Goal: Task Accomplishment & Management: Use online tool/utility

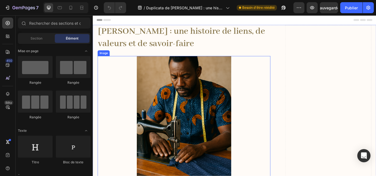
click at [287, 101] on div at bounding box center [199, 137] width 202 height 149
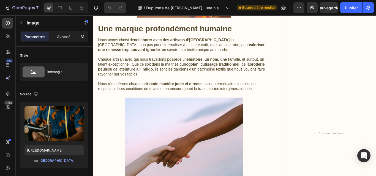
scroll to position [419, 0]
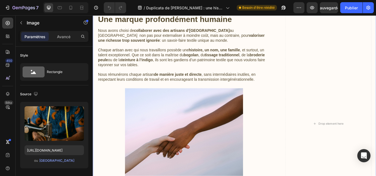
click at [299, 116] on div "Keur Nani : une histoire de liens, de valeurs et de savoir-faire Heading Image …" at bounding box center [258, 142] width 330 height 1068
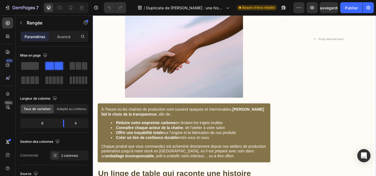
scroll to position [529, 0]
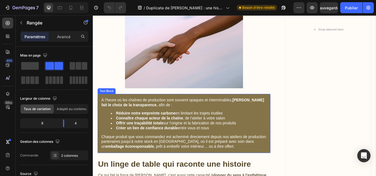
click at [186, 125] on div "À l’heure où les chaînes de production sont souvent opaques et interminables, K…" at bounding box center [199, 141] width 202 height 69
click at [107, 112] on div "À l’heure où les chaînes de production sont souvent opaques et interminables, K…" at bounding box center [199, 141] width 202 height 69
click at [107, 112] on p "À l’heure où les chaînes de production sont souvent opaques et interminables, K…" at bounding box center [199, 118] width 193 height 12
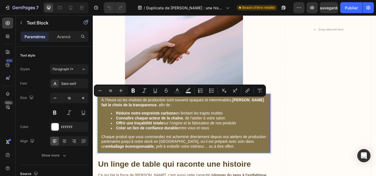
click at [112, 118] on strong "[PERSON_NAME] fait le choix de la transparence" at bounding box center [198, 117] width 190 height 10
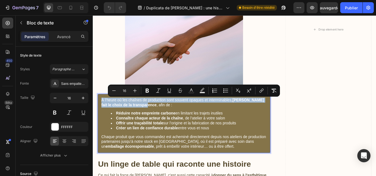
drag, startPoint x: 102, startPoint y: 112, endPoint x: 155, endPoint y: 121, distance: 53.9
click at [155, 121] on div "À l’heure où les chaînes de production sont souvent opaques et interminables, K…" at bounding box center [199, 141] width 202 height 69
copy p "À l’heure où les chaînes de production sont souvent opaques et interminables, K…"
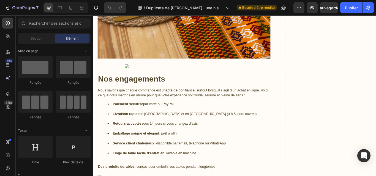
scroll to position [879, 0]
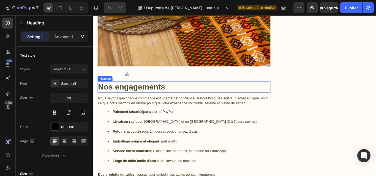
click at [177, 97] on strong "Nos engagements" at bounding box center [138, 99] width 78 height 10
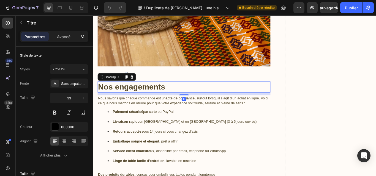
click at [177, 97] on strong "Nos engagements" at bounding box center [138, 99] width 78 height 10
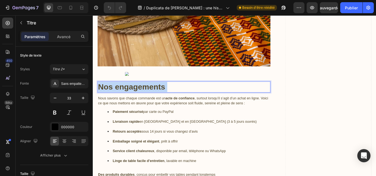
click at [177, 96] on strong "Nos engagements" at bounding box center [138, 99] width 78 height 10
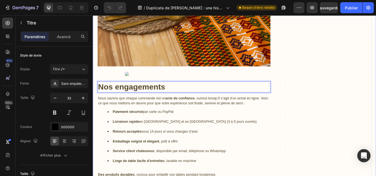
drag, startPoint x: 179, startPoint y: 96, endPoint x: 97, endPoint y: 99, distance: 81.3
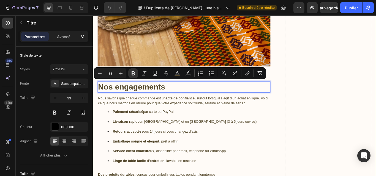
copy strong "Nos engagements"
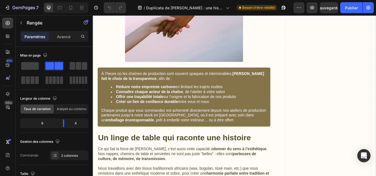
scroll to position [570, 0]
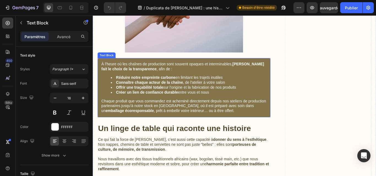
click at [218, 129] on p "Chaque produit que vous commandez est acheminé directement depuis nos ateliers …" at bounding box center [199, 121] width 193 height 17
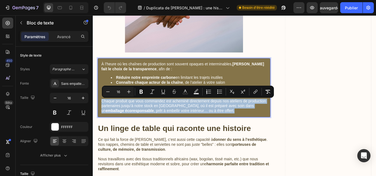
drag, startPoint x: 104, startPoint y: 114, endPoint x: 256, endPoint y: 125, distance: 152.9
click at [256, 125] on p "Chaque produit que vous commandez est acheminé directement depuis nos ateliers …" at bounding box center [199, 121] width 193 height 17
copy p "Chaque produit que vous commandez est acheminé directement depuis nos ateliers …"
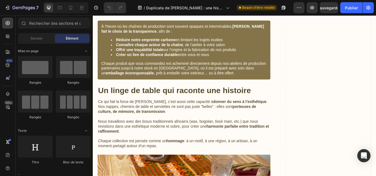
scroll to position [601, 0]
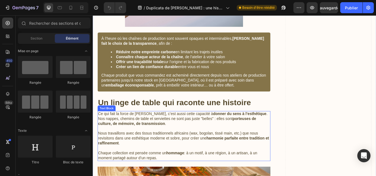
click at [115, 151] on p "Nous travaillons avec des tissus traditionnels africains (wax, bogolan, tissé m…" at bounding box center [199, 159] width 200 height 17
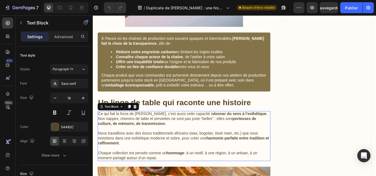
click at [115, 151] on p "Nous travaillons avec des tissus traditionnels africains (wax, bogolan, tissé m…" at bounding box center [199, 159] width 200 height 17
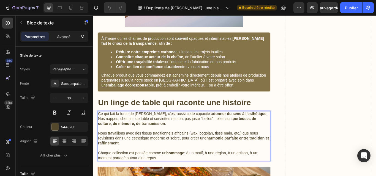
click at [132, 163] on p "Nous travaillons avec des tissus traditionnels africains (wax, bogolan, tissé m…" at bounding box center [199, 159] width 200 height 17
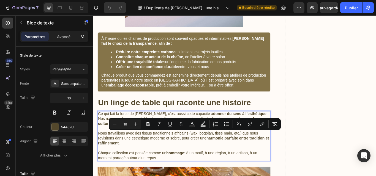
drag, startPoint x: 171, startPoint y: 181, endPoint x: 99, endPoint y: 153, distance: 77.3
click at [99, 153] on div "Ce qui fait la force de [PERSON_NAME], c’est aussi cette capacité à donner du s…" at bounding box center [199, 156] width 202 height 58
copy div "Nous travaillons avec des tissus traditionnels africains (wax, bogolan, tissé m…"
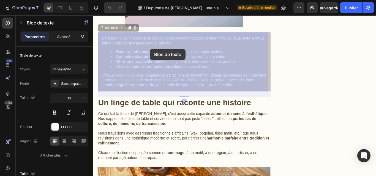
drag, startPoint x: 119, startPoint y: 56, endPoint x: 155, endPoint y: 55, distance: 35.5
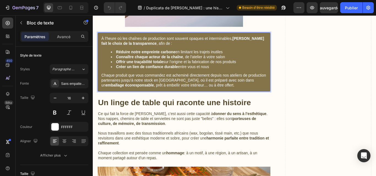
click at [247, 55] on div "À l’heure où les chaînes de production sont souvent opaques et interminables, K…" at bounding box center [199, 70] width 202 height 69
click at [243, 58] on li "Réduire notre empreinte carbone en limitant les trajets inutiles" at bounding box center [205, 59] width 182 height 6
drag, startPoint x: 246, startPoint y: 57, endPoint x: 121, endPoint y: 57, distance: 125.3
click at [121, 57] on li "Réduire notre empreinte carbone en limitant les trajets inutiles" at bounding box center [205, 59] width 182 height 6
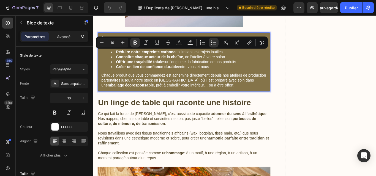
copy li "Réduire notre empreinte carbone en limitant les trajets inutiles"
click at [170, 63] on strong "Connaître chaque acteur de la chaîne" at bounding box center [159, 64] width 78 height 5
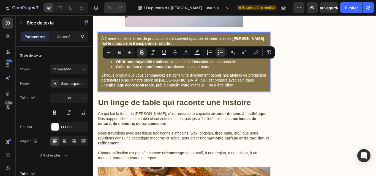
drag, startPoint x: 121, startPoint y: 67, endPoint x: 267, endPoint y: 69, distance: 145.9
copy li "Offrir une traçabilité totale sur l’origine et la fabrication de nos produits"
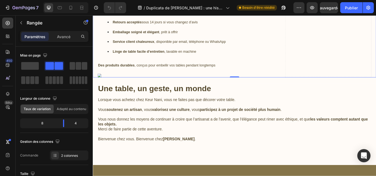
scroll to position [1008, 0]
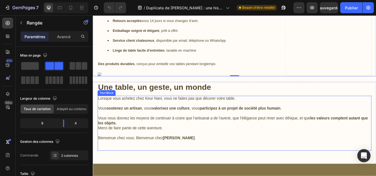
click at [157, 112] on span "Lorsque vous achetez chez Keur Nani, vous ne faites pas que décorer votre table." at bounding box center [179, 112] width 160 height 5
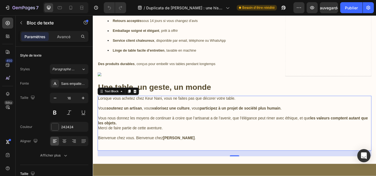
click at [99, 110] on span "Lorsque vous achetez chez Keur Nani, vous ne faites pas que décorer votre table." at bounding box center [179, 112] width 160 height 5
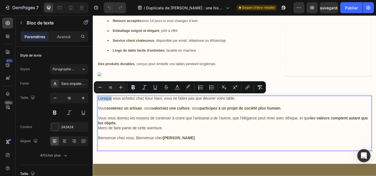
click at [99, 110] on span "Lorsque vous achetez chez Keur Nani, vous ne faites pas que décorer votre table." at bounding box center [179, 112] width 160 height 5
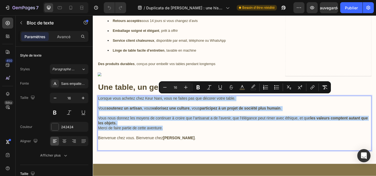
drag, startPoint x: 177, startPoint y: 144, endPoint x: 99, endPoint y: 113, distance: 84.6
click at [99, 113] on div "Lorsque vous achetez chez Keur Nani, vous ne faites pas que décorer votre table…" at bounding box center [257, 142] width 319 height 64
click at [135, 139] on p "Vous nous donnez les moyens de continuer à croire que l’artisanat a de l’avenir…" at bounding box center [258, 139] width 318 height 12
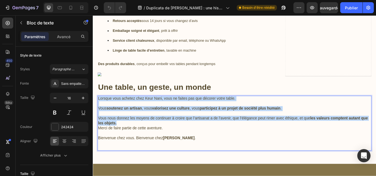
drag, startPoint x: 135, startPoint y: 139, endPoint x: 99, endPoint y: 113, distance: 44.6
click at [99, 113] on div "Lorsque vous achetez chez Keur Nani, vous ne faites pas que décorer votre table…" at bounding box center [257, 142] width 319 height 64
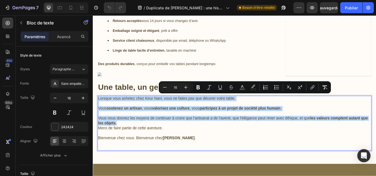
copy div "Lorsque vous achetez chez Keur Nani, vous ne faites pas que décorer votre table…"
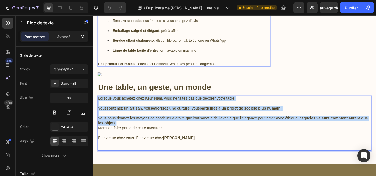
click at [277, 63] on div "Nous savons que chaque commande est un acte de confiance , surtout lorsqu’il s’…" at bounding box center [199, 28] width 202 height 96
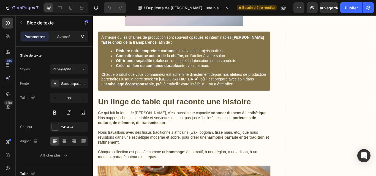
scroll to position [589, 0]
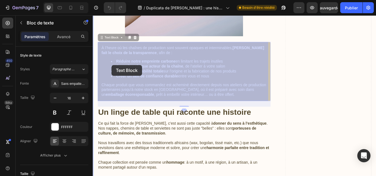
drag, startPoint x: 249, startPoint y: 72, endPoint x: 129, endPoint y: 73, distance: 119.8
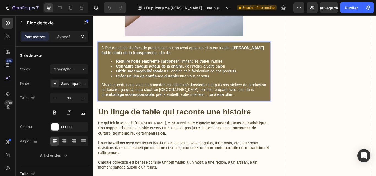
drag, startPoint x: 249, startPoint y: 72, endPoint x: 245, endPoint y: 74, distance: 4.7
click at [245, 74] on li "Connaître chaque acteur de la chaîne , de l’atelier à votre salon" at bounding box center [205, 75] width 182 height 6
click at [248, 74] on li "Connaître chaque acteur de la chaîne , de l’atelier à votre salon" at bounding box center [205, 75] width 182 height 6
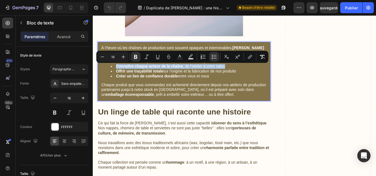
drag, startPoint x: 248, startPoint y: 74, endPoint x: 119, endPoint y: 73, distance: 128.6
click at [119, 73] on li "Connaître chaque acteur de la chaîne , de l’atelier à votre salon" at bounding box center [205, 75] width 182 height 6
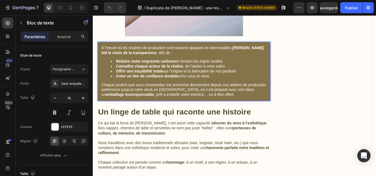
click at [233, 86] on li "Créer un lien de confiance durable entre vous et nous" at bounding box center [205, 87] width 182 height 6
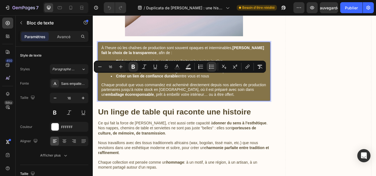
drag, startPoint x: 233, startPoint y: 86, endPoint x: 119, endPoint y: 84, distance: 113.5
click at [119, 84] on li "Créer un lien de confiance durable entre vous et nous" at bounding box center [205, 87] width 182 height 6
copy li "Créer un lien de confiance durable entre vous et nous"
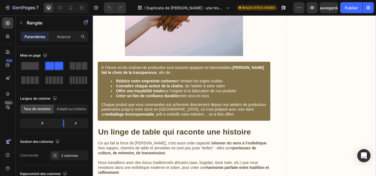
scroll to position [551, 0]
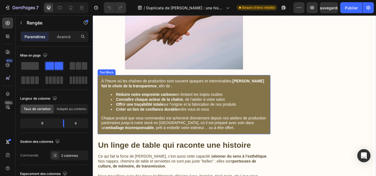
click at [252, 141] on p "Chaque produit que vous commandez est acheminé directement depuis nos ateliers …" at bounding box center [199, 141] width 193 height 17
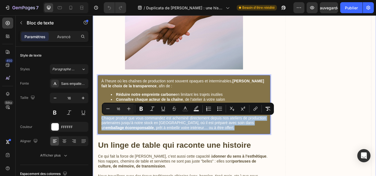
drag, startPoint x: 257, startPoint y: 145, endPoint x: 85, endPoint y: 136, distance: 173.2
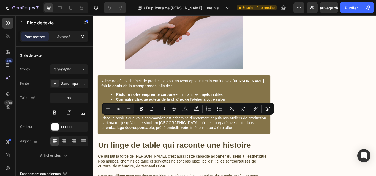
click at [330, 145] on div "Drop element here" at bounding box center [367, 10] width 101 height 1068
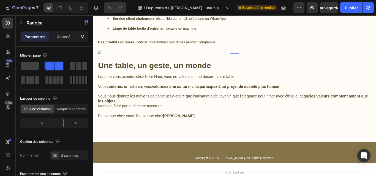
scroll to position [1035, 0]
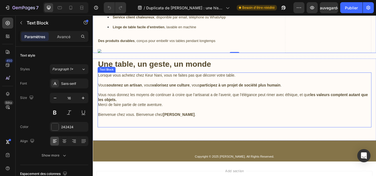
click at [159, 125] on p "Bienvenue chez vous. Bienvenue chez Keur Nani ." at bounding box center [258, 134] width 318 height 23
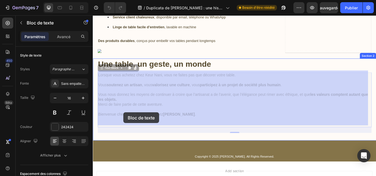
drag, startPoint x: 201, startPoint y: 129, endPoint x: 156, endPoint y: 127, distance: 45.2
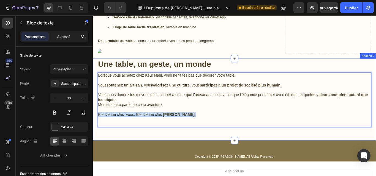
drag, startPoint x: 202, startPoint y: 127, endPoint x: 97, endPoint y: 129, distance: 104.4
click at [97, 129] on div "Une table, un geste, un monde Heading Lorsque vous achetez chez Keur Nani, vous…" at bounding box center [258, 114] width 330 height 96
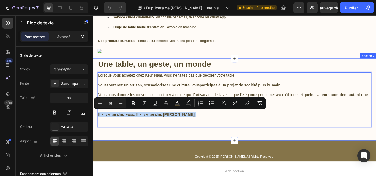
copy span "Bienvenue chez vous. Bienvenue chez Keur Nani ."
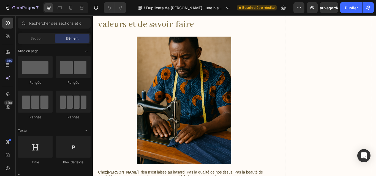
scroll to position [62, 0]
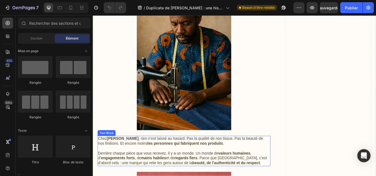
click at [239, 168] on p "Chez Keur Nani , rien n’est laissé au hasard. Pas la qualité de nos tissus. Pas…" at bounding box center [199, 163] width 200 height 12
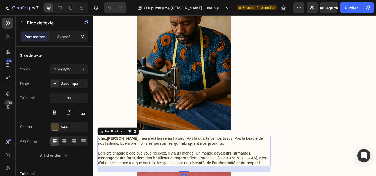
click at [239, 168] on p "Chez Keur Nani , rien n’est laissé au hasard. Pas la qualité de nos tissus. Pas…" at bounding box center [199, 163] width 200 height 12
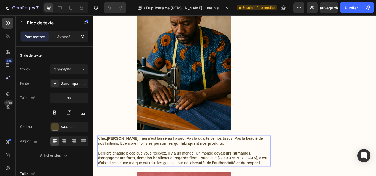
click at [238, 165] on p "Chez Keur Nani , rien n’est laissé au hasard. Pas la qualité de nos tissus. Pas…" at bounding box center [199, 163] width 200 height 12
click at [186, 163] on strong "les personnes qui fabriquent nos produits" at bounding box center [200, 165] width 88 height 5
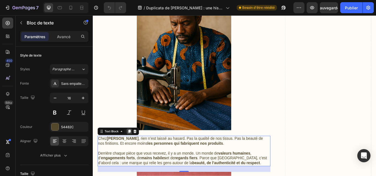
click at [136, 150] on icon at bounding box center [135, 151] width 3 height 4
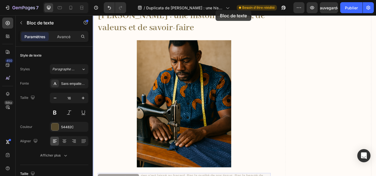
scroll to position [0, 0]
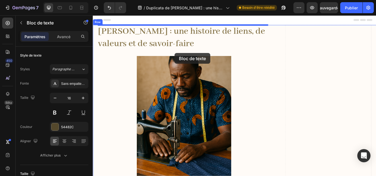
drag, startPoint x: 257, startPoint y: 28, endPoint x: 188, endPoint y: 59, distance: 76.4
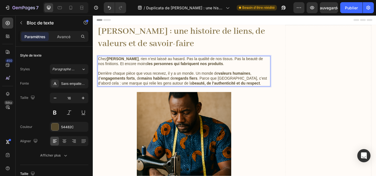
click at [211, 78] on p "Rich Text Editor. Editing area: main" at bounding box center [199, 78] width 200 height 6
click at [271, 94] on strong "beauté, de l’authenticité et du respect" at bounding box center [248, 95] width 79 height 5
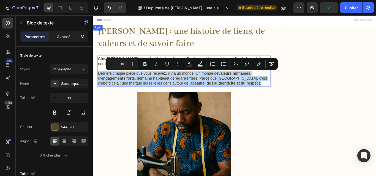
drag, startPoint x: 276, startPoint y: 94, endPoint x: 97, endPoint y: 83, distance: 178.7
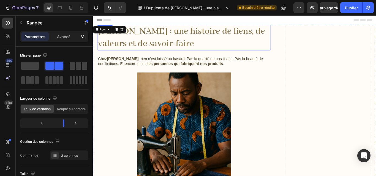
click at [221, 41] on h1 "Keur Nani : une histoire de liens, de valeurs et de savoir-faire" at bounding box center [199, 42] width 202 height 30
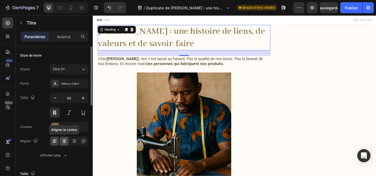
click at [63, 143] on icon at bounding box center [65, 142] width 6 height 6
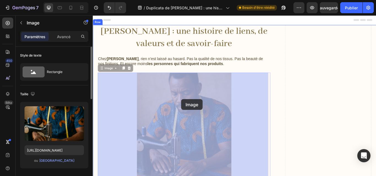
drag, startPoint x: 223, startPoint y: 114, endPoint x: 196, endPoint y: 113, distance: 27.3
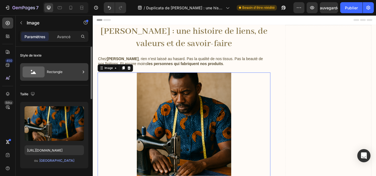
click at [35, 69] on icon at bounding box center [34, 72] width 22 height 11
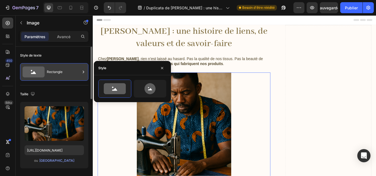
click at [35, 69] on icon at bounding box center [34, 72] width 22 height 11
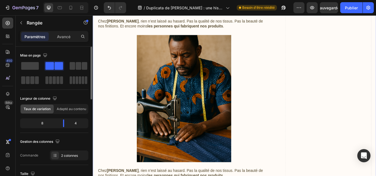
scroll to position [44, 0]
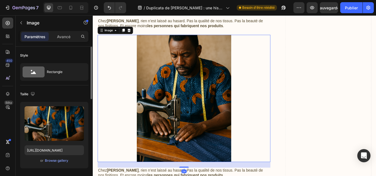
click at [222, 113] on img at bounding box center [199, 112] width 110 height 149
click at [4, 39] on div at bounding box center [7, 36] width 11 height 11
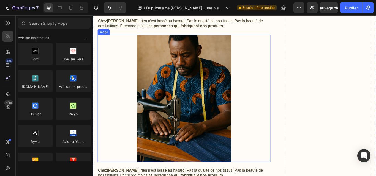
click at [130, 107] on div at bounding box center [199, 112] width 202 height 149
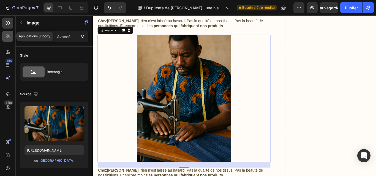
click at [6, 35] on icon at bounding box center [8, 37] width 6 height 6
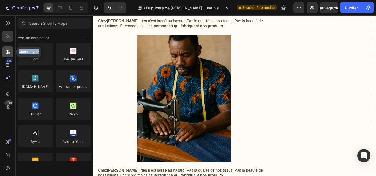
drag, startPoint x: 9, startPoint y: 58, endPoint x: 7, endPoint y: 55, distance: 3.1
click at [7, 55] on div "Global Styles 450 Bêta" at bounding box center [7, 77] width 11 height 119
click at [7, 55] on div at bounding box center [7, 52] width 11 height 11
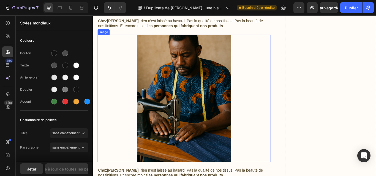
click at [145, 141] on img at bounding box center [199, 112] width 110 height 149
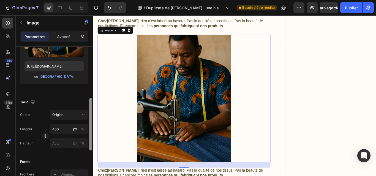
scroll to position [100, 0]
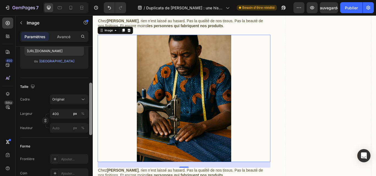
drag, startPoint x: 91, startPoint y: 94, endPoint x: 91, endPoint y: 130, distance: 36.1
click at [91, 130] on div at bounding box center [90, 109] width 3 height 53
click at [78, 101] on div "Original" at bounding box center [65, 99] width 27 height 5
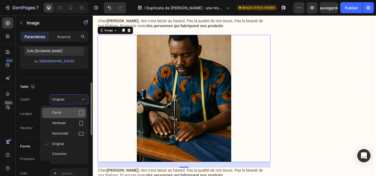
click at [80, 113] on icon at bounding box center [81, 113] width 6 height 6
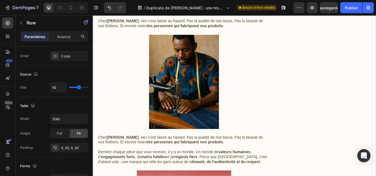
scroll to position [0, 0]
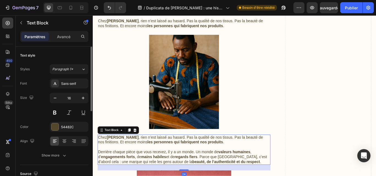
click at [246, 162] on p "Chez Keur Nani , rien n’est laissé au hasard. Pas la qualité de nos tissus. Pas…" at bounding box center [199, 162] width 200 height 12
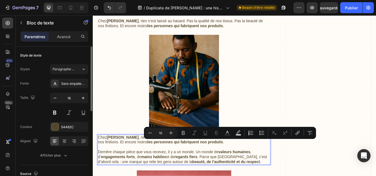
click at [238, 164] on p "Chez Keur Nani , rien n’est laissé au hasard. Pas la qualité de nos tissus. Pas…" at bounding box center [199, 162] width 200 height 12
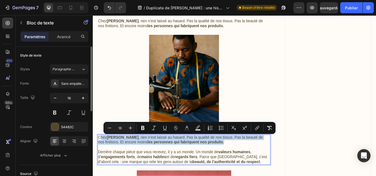
drag, startPoint x: 240, startPoint y: 163, endPoint x: 101, endPoint y: 159, distance: 139.1
click at [101, 159] on p "Chez Keur Nani , rien n’est laissé au hasard. Pas la qualité de nos tissus. Pas…" at bounding box center [199, 162] width 200 height 12
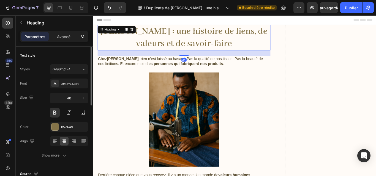
click at [219, 43] on h1 "Keur Nani : une histoire de liens, de valeurs et de savoir-faire" at bounding box center [199, 42] width 202 height 30
click at [154, 31] on p "Keur Nani : une histoire de liens, de valeurs et de savoir-faire" at bounding box center [199, 41] width 200 height 29
click at [156, 36] on p "Keur Nani : une histoire de liens, de valeurs et de savoir-faire" at bounding box center [199, 41] width 200 height 29
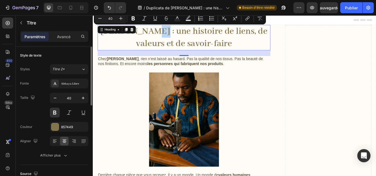
drag, startPoint x: 157, startPoint y: 36, endPoint x: 150, endPoint y: 36, distance: 6.9
click at [150, 36] on p "Keur Nani : une histoire de liens, de valeurs et de savoir-faire" at bounding box center [199, 41] width 200 height 29
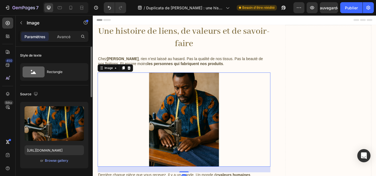
click at [269, 89] on div at bounding box center [199, 137] width 202 height 110
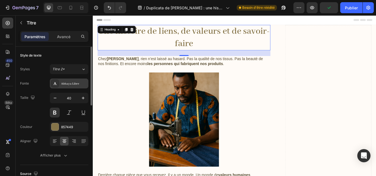
click at [76, 81] on div "Abhaya Libre" at bounding box center [74, 83] width 26 height 5
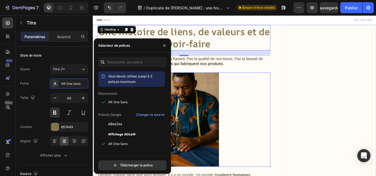
click at [273, 107] on div at bounding box center [199, 137] width 202 height 110
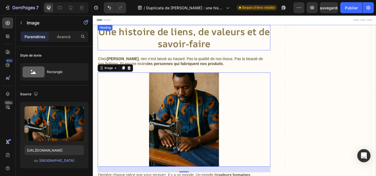
click at [202, 36] on p "Une histoire de liens, de valeurs et de savoir-faire" at bounding box center [199, 41] width 200 height 29
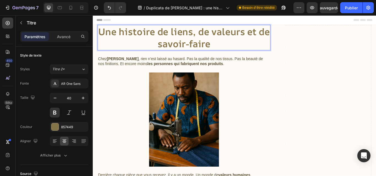
click at [211, 34] on p "Une histoire de liens, de valeurs et de savoir-faire" at bounding box center [199, 41] width 200 height 29
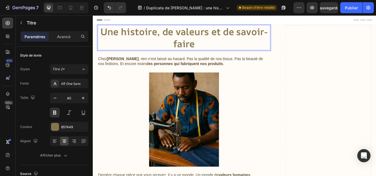
click at [185, 33] on p "Une histoire, de valeurs et de savoir-faire" at bounding box center [199, 41] width 200 height 29
click at [282, 33] on p "Une histoire, des valeurs et de savoir-faire" at bounding box center [199, 41] width 200 height 29
click at [245, 40] on p "Une histoire, des valeurs, un savoir-faire" at bounding box center [199, 41] width 200 height 29
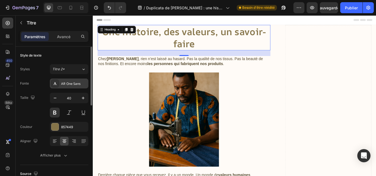
click at [78, 83] on font "AR One Sans" at bounding box center [71, 83] width 20 height 5
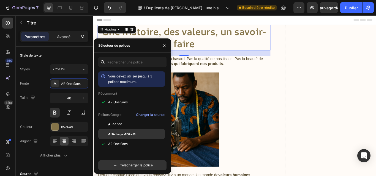
click at [140, 133] on div "Affichage ADLaM" at bounding box center [136, 134] width 56 height 5
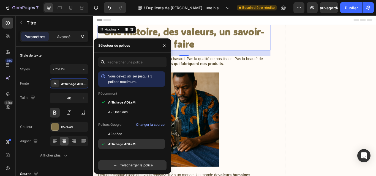
click at [135, 144] on font "Affichage ADLaM" at bounding box center [121, 144] width 27 height 4
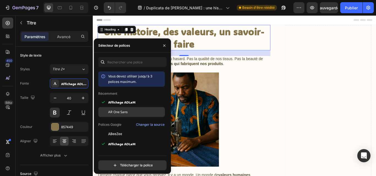
click at [133, 111] on div "AR One Sans" at bounding box center [136, 112] width 56 height 5
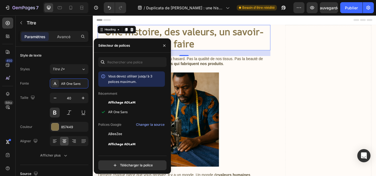
click at [164, 143] on div "Vous devez utiliser jusqu'à 3 polices maximum. Récemment Affichage ADLaM AR One…" at bounding box center [132, 112] width 68 height 80
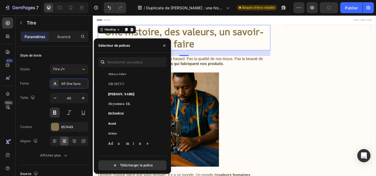
scroll to position [110, 0]
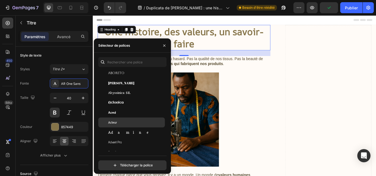
click at [110, 122] on font "Acteur" at bounding box center [112, 123] width 9 height 4
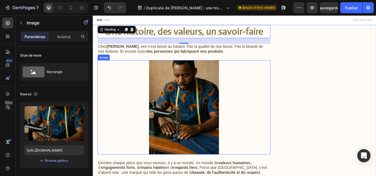
click at [290, 113] on div at bounding box center [199, 123] width 202 height 110
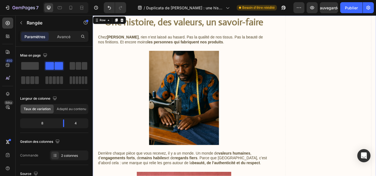
scroll to position [0, 0]
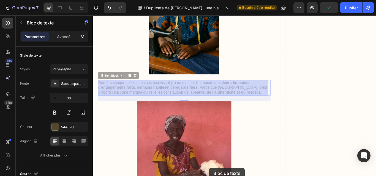
drag, startPoint x: 208, startPoint y: 192, endPoint x: 228, endPoint y: 194, distance: 19.3
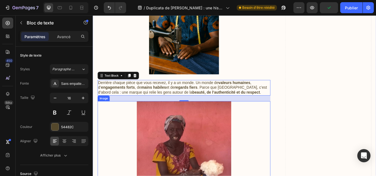
scroll to position [112, 0]
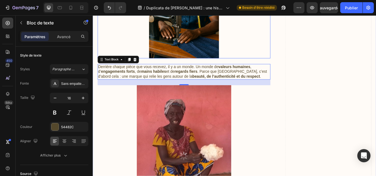
click at [279, 50] on div at bounding box center [199, 11] width 202 height 110
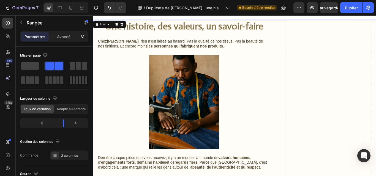
scroll to position [2, 0]
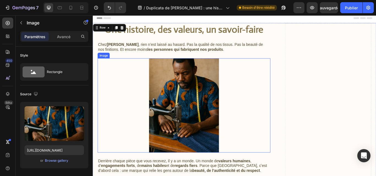
click at [200, 105] on img at bounding box center [199, 121] width 110 height 110
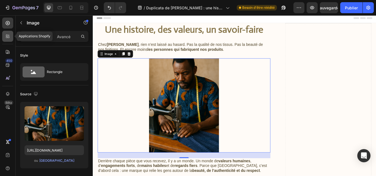
click at [8, 38] on icon at bounding box center [9, 38] width 2 height 2
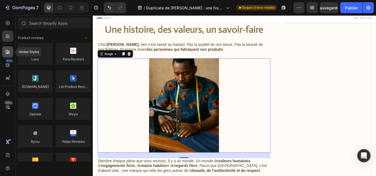
click at [5, 48] on div at bounding box center [7, 52] width 11 height 11
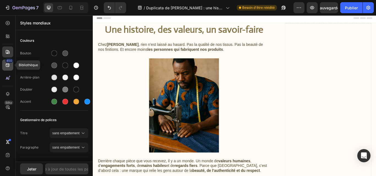
click at [7, 67] on icon at bounding box center [8, 66] width 6 height 6
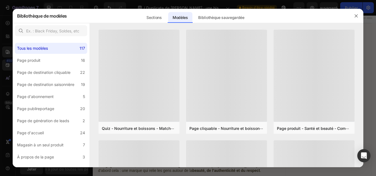
click at [369, 105] on div at bounding box center [188, 88] width 376 height 176
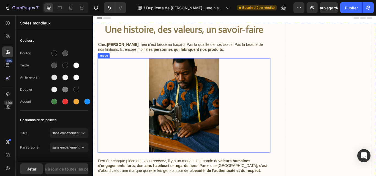
click at [220, 119] on img at bounding box center [199, 121] width 110 height 110
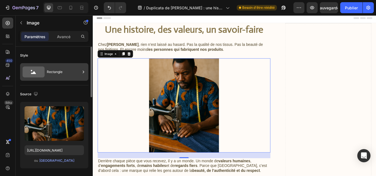
click at [80, 73] on div "Rectangle" at bounding box center [64, 72] width 34 height 13
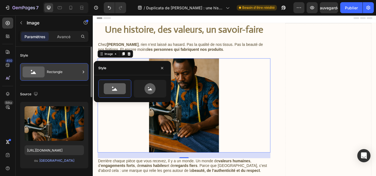
click at [80, 73] on div "Rectangle" at bounding box center [64, 72] width 34 height 13
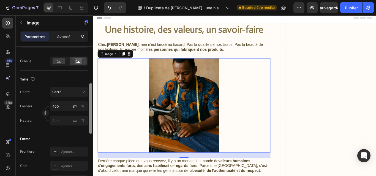
scroll to position [117, 0]
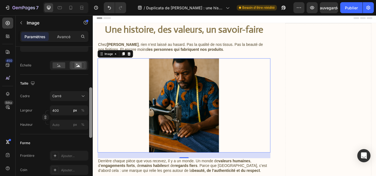
drag, startPoint x: 91, startPoint y: 67, endPoint x: 89, endPoint y: 108, distance: 41.1
click at [89, 108] on div at bounding box center [91, 119] width 4 height 145
click at [58, 66] on rect at bounding box center [59, 66] width 13 height 6
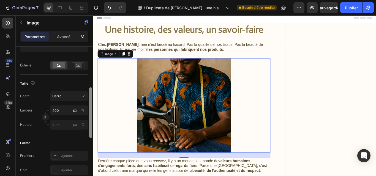
scroll to position [262, 0]
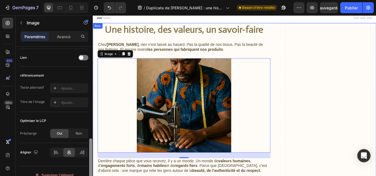
drag, startPoint x: 93, startPoint y: 98, endPoint x: 91, endPoint y: 147, distance: 49.0
click at [91, 147] on div at bounding box center [91, 119] width 4 height 145
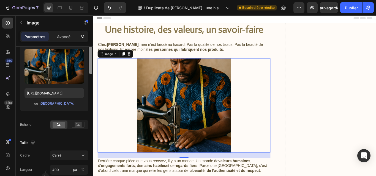
scroll to position [20, 0]
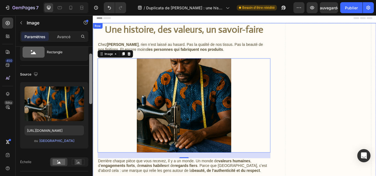
drag, startPoint x: 183, startPoint y: 169, endPoint x: 94, endPoint y: 40, distance: 157.1
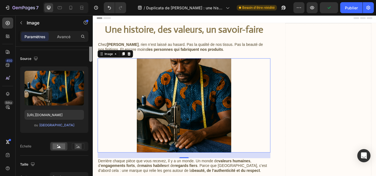
scroll to position [0, 0]
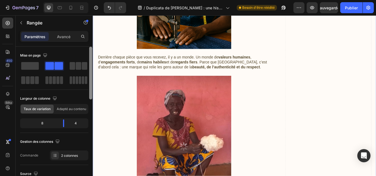
scroll to position [134, 0]
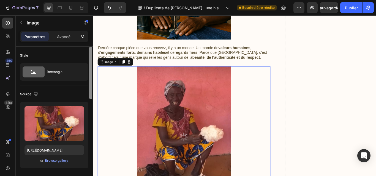
click at [215, 108] on img at bounding box center [199, 157] width 110 height 165
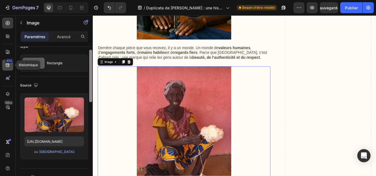
click at [7, 65] on icon at bounding box center [8, 66] width 4 height 4
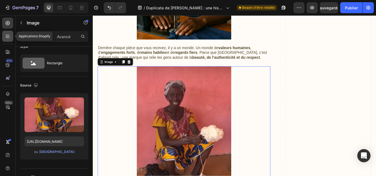
click at [9, 35] on icon at bounding box center [9, 36] width 2 height 2
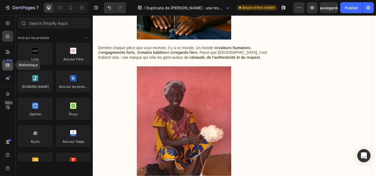
click at [6, 62] on div "450" at bounding box center [9, 61] width 8 height 4
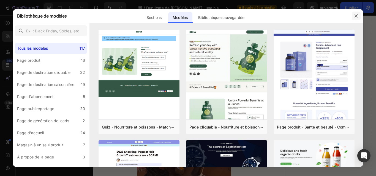
click at [360, 16] on button "button" at bounding box center [356, 16] width 9 height 9
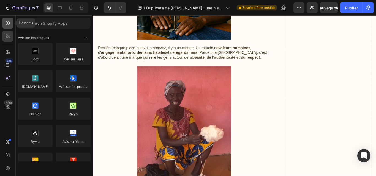
click at [9, 21] on icon at bounding box center [8, 23] width 6 height 6
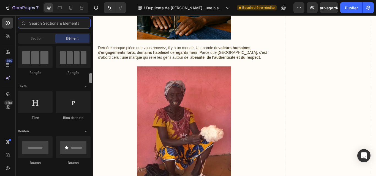
scroll to position [69, 0]
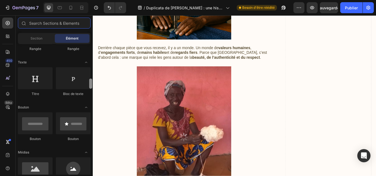
drag, startPoint x: 91, startPoint y: 51, endPoint x: 91, endPoint y: 57, distance: 6.3
click at [91, 79] on div at bounding box center [90, 84] width 3 height 10
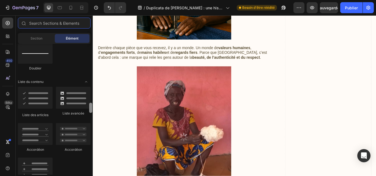
scroll to position [445, 0]
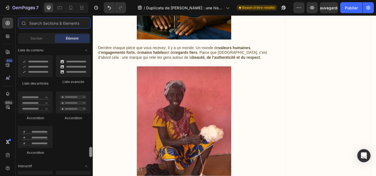
drag, startPoint x: 91, startPoint y: 57, endPoint x: 91, endPoint y: 87, distance: 30.0
click at [91, 147] on div at bounding box center [90, 152] width 3 height 10
drag, startPoint x: 91, startPoint y: 87, endPoint x: 89, endPoint y: 82, distance: 5.3
click at [89, 82] on div at bounding box center [91, 127] width 4 height 131
drag, startPoint x: 89, startPoint y: 82, endPoint x: 91, endPoint y: 113, distance: 30.6
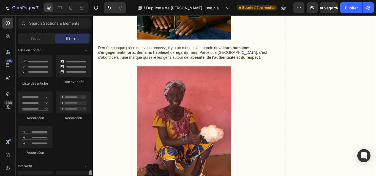
drag, startPoint x: 89, startPoint y: 81, endPoint x: 90, endPoint y: 104, distance: 23.2
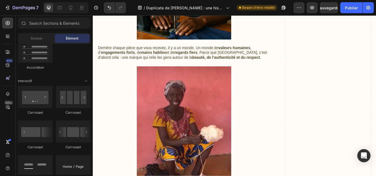
scroll to position [643, 0]
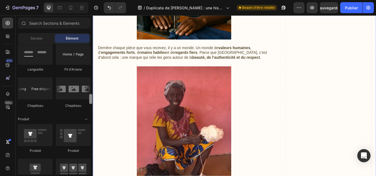
drag, startPoint x: 185, startPoint y: 107, endPoint x: 94, endPoint y: 126, distance: 92.7
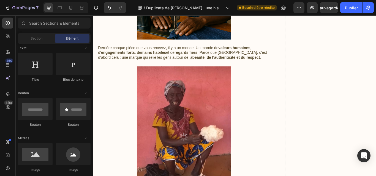
scroll to position [0, 0]
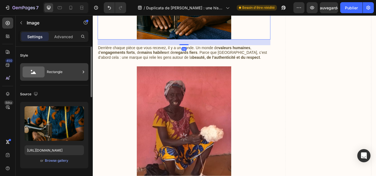
click at [76, 68] on div "Rectangle" at bounding box center [64, 72] width 34 height 13
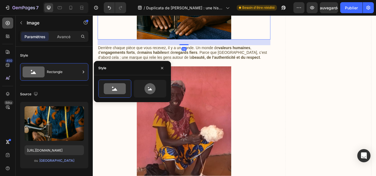
click at [7, 25] on icon at bounding box center [8, 23] width 4 height 4
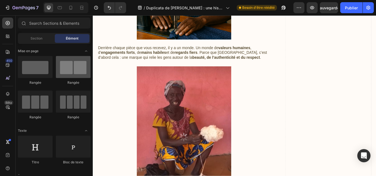
click at [74, 74] on div at bounding box center [73, 67] width 35 height 22
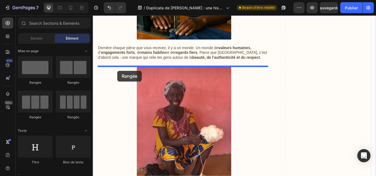
drag, startPoint x: 166, startPoint y: 89, endPoint x: 121, endPoint y: 80, distance: 45.8
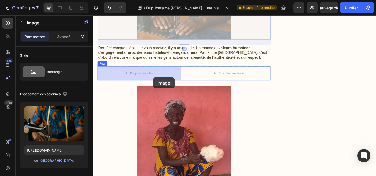
drag, startPoint x: 207, startPoint y: 29, endPoint x: 165, endPoint y: 88, distance: 72.9
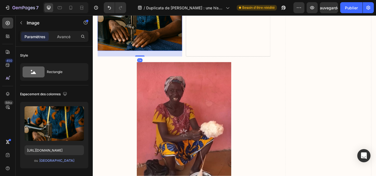
scroll to position [18, 0]
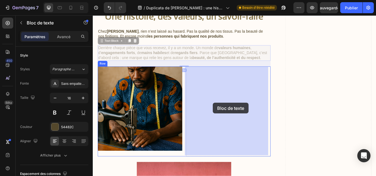
drag, startPoint x: 216, startPoint y: 59, endPoint x: 232, endPoint y: 117, distance: 60.9
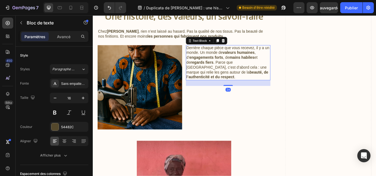
click at [252, 68] on p "Derrière chaque pièce que vous recevez, il y a un monde. Un monde de valeurs hu…" at bounding box center [250, 71] width 97 height 40
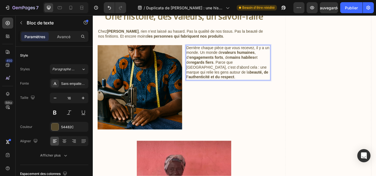
click at [239, 63] on strong "engagements forts" at bounding box center [224, 65] width 39 height 5
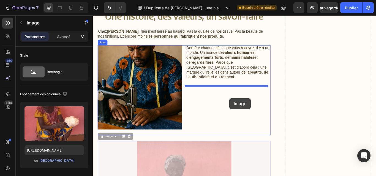
drag, startPoint x: 233, startPoint y: 177, endPoint x: 252, endPoint y: 112, distance: 67.6
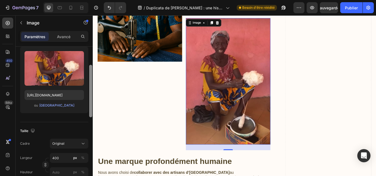
scroll to position [54, 0]
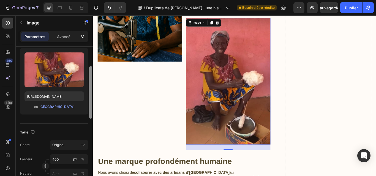
drag, startPoint x: 92, startPoint y: 87, endPoint x: 91, endPoint y: 107, distance: 19.6
click at [91, 107] on div at bounding box center [90, 92] width 3 height 53
click at [56, 105] on font "Parcourir la galerie" at bounding box center [56, 107] width 35 height 5
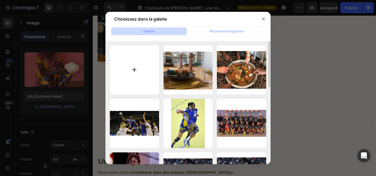
click at [140, 70] on input "file" at bounding box center [134, 69] width 49 height 49
type input "C:\fakepath\ChatGPT Image 27 août 2025, 21_50_12.png"
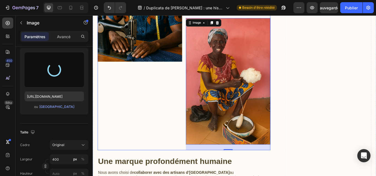
type input "https://cdn.shopify.com/s/files/1/0786/5991/2013/files/gempages_538343966345528…"
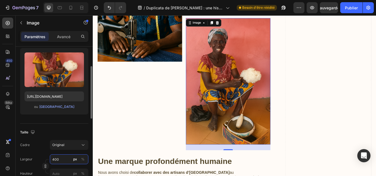
click at [64, 163] on input "400" at bounding box center [69, 160] width 39 height 10
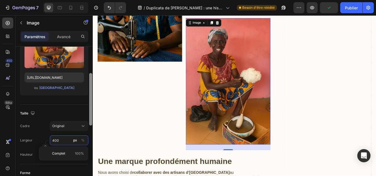
drag, startPoint x: 183, startPoint y: 130, endPoint x: 93, endPoint y: 142, distance: 90.7
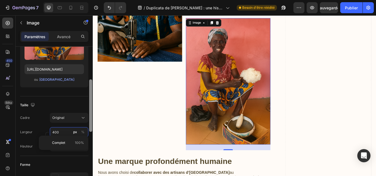
scroll to position [84, 0]
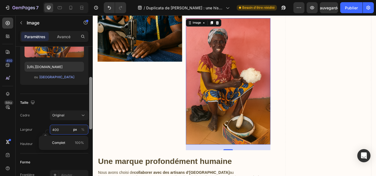
click at [68, 126] on input "400" at bounding box center [69, 130] width 39 height 10
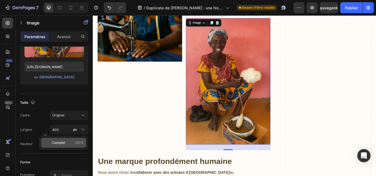
click at [66, 142] on p "Complet 100%" at bounding box center [68, 143] width 32 height 5
type input "100"
click at [66, 142] on input "px %" at bounding box center [69, 144] width 39 height 10
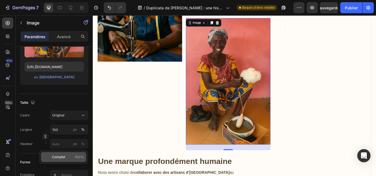
click at [80, 157] on font "100%" at bounding box center [79, 157] width 9 height 4
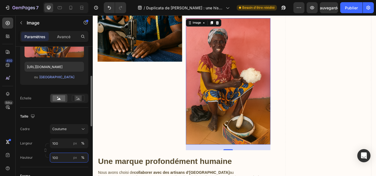
click at [62, 158] on input "100" at bounding box center [69, 158] width 39 height 10
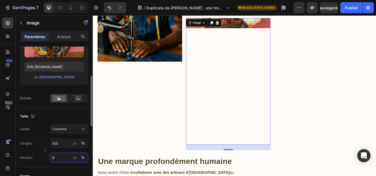
type input "80"
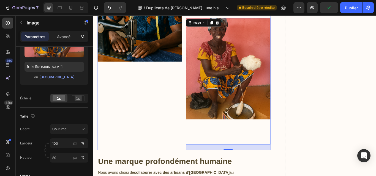
click at [165, 125] on div "Image" at bounding box center [147, 72] width 99 height 202
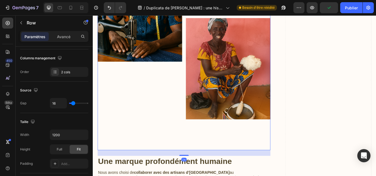
scroll to position [0, 0]
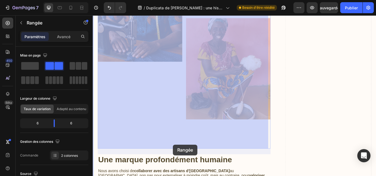
drag, startPoint x: 175, startPoint y: 160, endPoint x: 186, endPoint y: 165, distance: 11.9
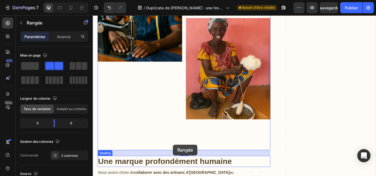
scroll to position [120, 0]
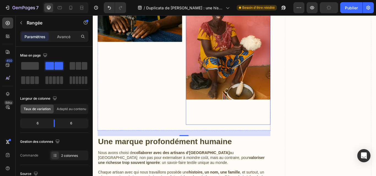
drag, startPoint x: 203, startPoint y: 152, endPoint x: 200, endPoint y: 138, distance: 13.8
click at [200, 138] on div "Image Derrière chaque pièce que vous recevez, il y a un monde. Un monde de vale…" at bounding box center [199, 49] width 202 height 202
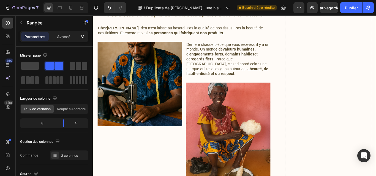
scroll to position [10, 0]
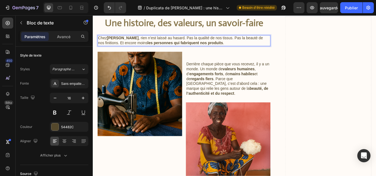
click at [245, 47] on p "Chez Keur Nani , rien n’est laissé au hasard. Pas la qualité de nos tissus. Pas…" at bounding box center [199, 45] width 200 height 12
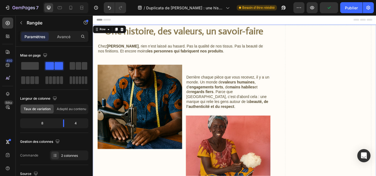
scroll to position [0, 0]
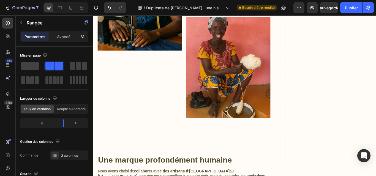
scroll to position [132, 0]
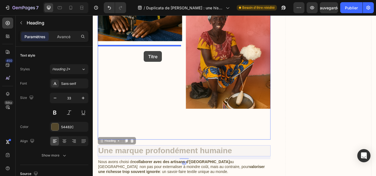
drag, startPoint x: 218, startPoint y: 168, endPoint x: 152, endPoint y: 57, distance: 128.4
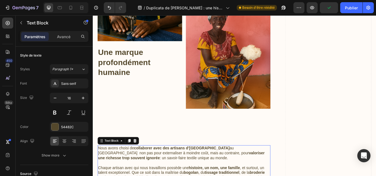
click at [187, 176] on p "Nous avons choisi de collaborer avec des artisans d’Afrique de l’Ouest au Sénég…" at bounding box center [199, 176] width 200 height 17
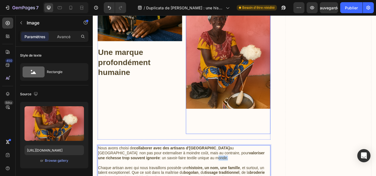
click at [205, 135] on div at bounding box center [250, 80] width 99 height 148
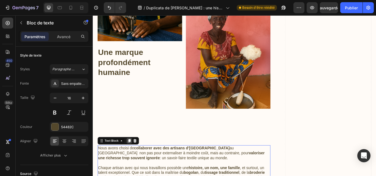
click at [133, 160] on icon at bounding box center [135, 162] width 4 height 4
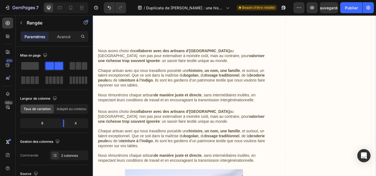
scroll to position [235, 0]
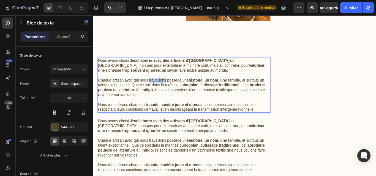
click at [170, 91] on p "Chaque artisan avec qui nous travaillons possède une histoire, un nom, une fami…" at bounding box center [199, 100] width 200 height 23
click at [268, 117] on p "Nous rémunérons chaque artisan de manière juste et directe , sans intermédiaire…" at bounding box center [199, 123] width 200 height 12
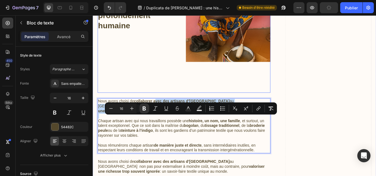
scroll to position [162, 0]
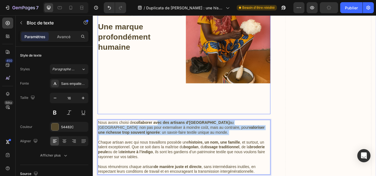
drag, startPoint x: 219, startPoint y: 84, endPoint x: 169, endPoint y: 129, distance: 67.7
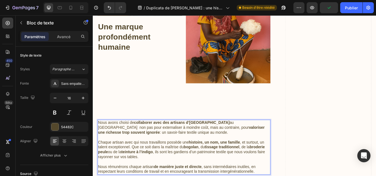
click at [123, 161] on p "Chaque artisan avec qui nous travaillons possède une histoire, un nom, une fami…" at bounding box center [199, 172] width 200 height 23
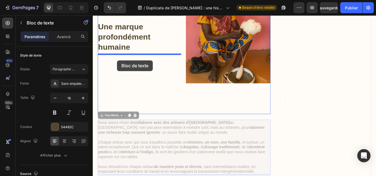
drag, startPoint x: 130, startPoint y: 146, endPoint x: 121, endPoint y: 68, distance: 79.0
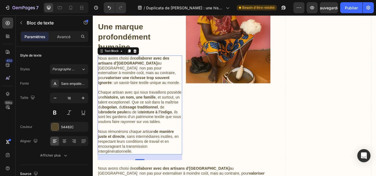
click at [143, 176] on p "Nous rémunérons chaque artisan de manière juste et directe , sans intermédiaire…" at bounding box center [147, 163] width 97 height 29
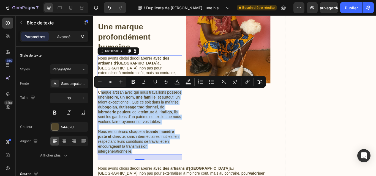
drag, startPoint x: 143, startPoint y: 176, endPoint x: 101, endPoint y: 105, distance: 82.4
click at [101, 105] on div "Nous avons choisi de collaborer avec des artisans d’Afrique de l’Ouest au Sénég…" at bounding box center [147, 121] width 99 height 116
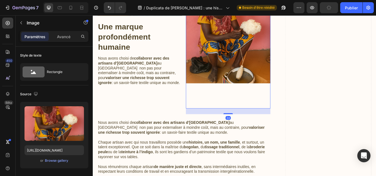
click at [233, 98] on div at bounding box center [250, 51] width 99 height 148
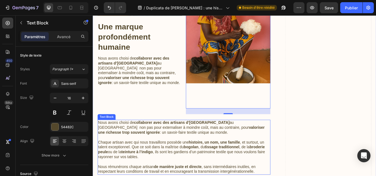
click at [159, 156] on p at bounding box center [199, 159] width 200 height 6
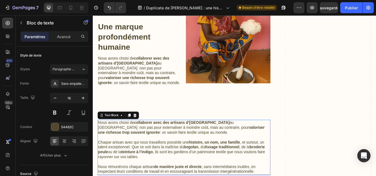
drag, startPoint x: 199, startPoint y: 151, endPoint x: 99, endPoint y: 139, distance: 100.2
click at [99, 139] on p "Nous avons choisi de collaborer avec des artisans d’Afrique de l’Ouest au Sénég…" at bounding box center [199, 146] width 200 height 17
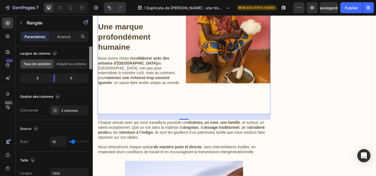
scroll to position [1, 0]
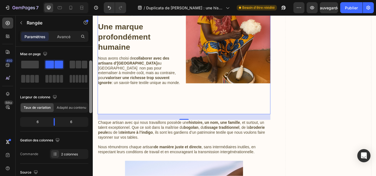
drag, startPoint x: 90, startPoint y: 92, endPoint x: 93, endPoint y: 93, distance: 3.1
click at [93, 0] on div "7 / Duplicata de Keur Nani : une histoire de liens, de valeurs et de savoir-fai…" at bounding box center [188, 0] width 376 height 0
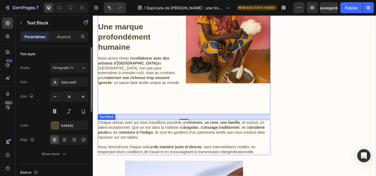
click at [148, 161] on p "Rich Text Editor. Editing area: main" at bounding box center [199, 164] width 200 height 6
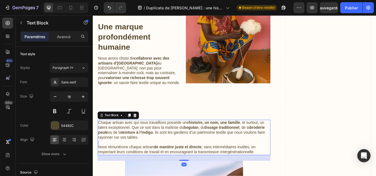
scroll to position [0, 0]
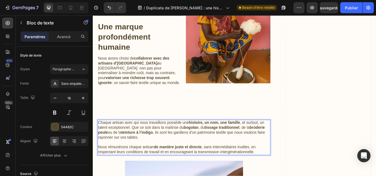
click at [211, 168] on strong "de manière juste et directe" at bounding box center [192, 169] width 56 height 5
click at [129, 138] on p "Chaque artisan avec qui nous travaillons possède une histoire, un nom, une fami…" at bounding box center [199, 149] width 200 height 23
click at [249, 115] on div at bounding box center [250, 51] width 99 height 148
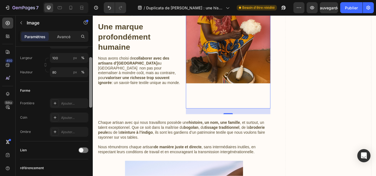
scroll to position [113, 0]
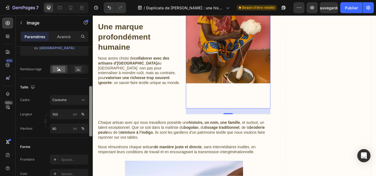
drag, startPoint x: 90, startPoint y: 94, endPoint x: 85, endPoint y: 134, distance: 40.0
click at [85, 134] on div "Style de texte Rectangle Source Télécharger l'image https://cdn.shopify.com/s/f…" at bounding box center [54, 119] width 77 height 145
click at [79, 99] on div "Coutume" at bounding box center [65, 100] width 27 height 5
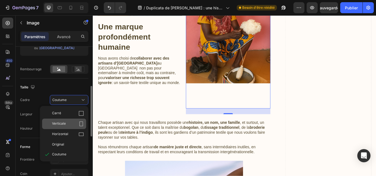
click at [82, 123] on icon at bounding box center [81, 124] width 6 height 6
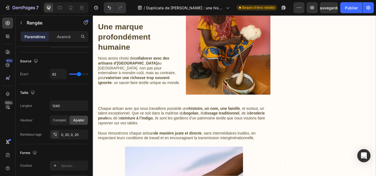
scroll to position [0, 0]
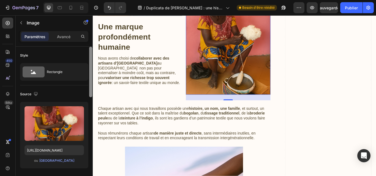
click at [90, 78] on div at bounding box center [90, 72] width 3 height 51
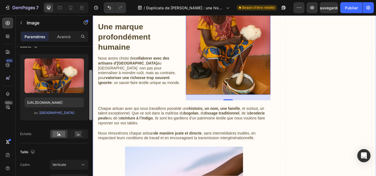
scroll to position [53, 0]
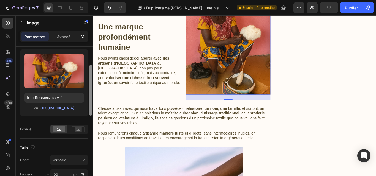
drag, startPoint x: 183, startPoint y: 93, endPoint x: 97, endPoint y: 145, distance: 100.0
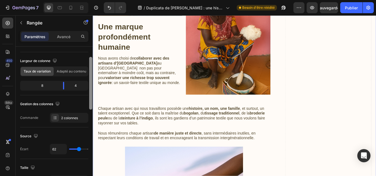
scroll to position [35, 0]
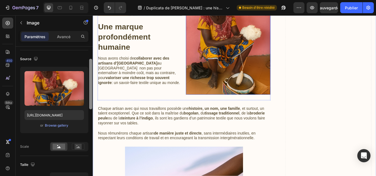
click at [263, 68] on img at bounding box center [250, 42] width 99 height 131
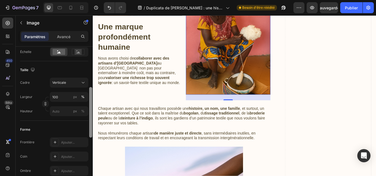
scroll to position [126, 0]
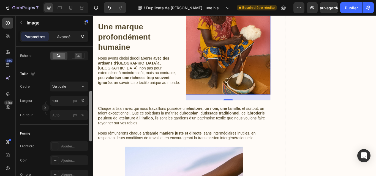
click at [69, 122] on div "Taille Cadre Verticale Largeur 100 px % Hauteur px %" at bounding box center [54, 95] width 68 height 60
click at [74, 91] on button "Verticale" at bounding box center [69, 87] width 39 height 10
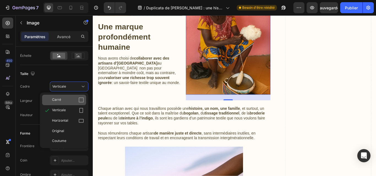
click at [81, 99] on icon at bounding box center [81, 100] width 6 height 6
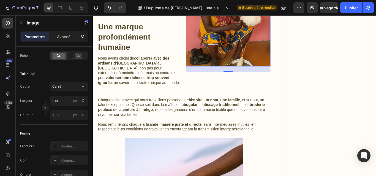
click at [81, 99] on font "%" at bounding box center [82, 101] width 3 height 4
click at [53, 98] on input "100" at bounding box center [69, 101] width 39 height 10
click at [82, 87] on icon at bounding box center [83, 87] width 6 height 6
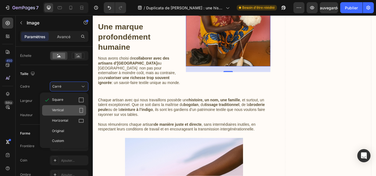
click at [77, 109] on div "Vertical" at bounding box center [68, 111] width 32 height 6
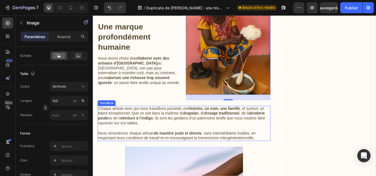
click at [166, 128] on p "Chaque artisan avec qui nous travaillons possède une histoire, un nom, une fami…" at bounding box center [199, 133] width 200 height 23
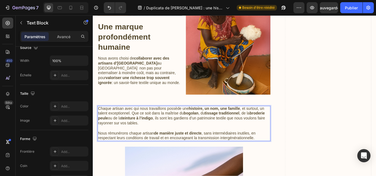
scroll to position [0, 0]
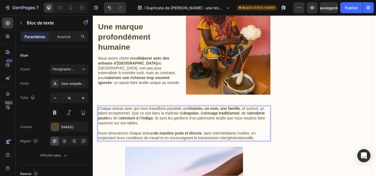
click at [139, 130] on p "Chaque artisan avec qui nous travaillons possède une histoire, un nom, une fami…" at bounding box center [199, 133] width 200 height 23
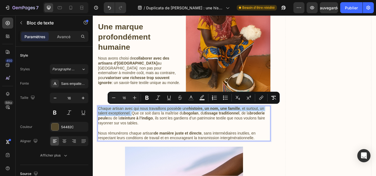
drag, startPoint x: 138, startPoint y: 129, endPoint x: 98, endPoint y: 123, distance: 40.7
click at [98, 123] on div "Chaque artisan avec qui nous travaillons possède une histoire, un nom, une fami…" at bounding box center [199, 141] width 202 height 41
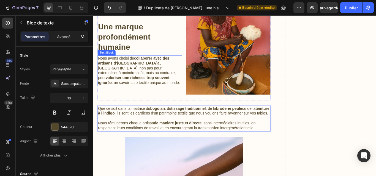
click at [128, 95] on p "Nous avons choisi de collaborer avec des artisans d’Afrique de l’Ouest au Sénég…" at bounding box center [147, 80] width 97 height 34
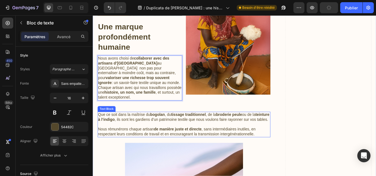
click at [264, 129] on strong "broderie peule" at bounding box center [252, 131] width 30 height 5
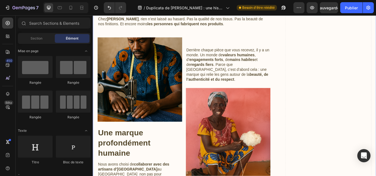
scroll to position [124, 0]
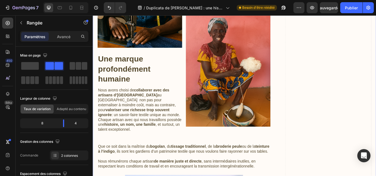
scroll to position [157, 0]
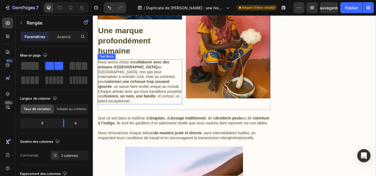
click at [146, 91] on strong "valoriser une richesse trop souvent ignorée" at bounding box center [140, 96] width 83 height 10
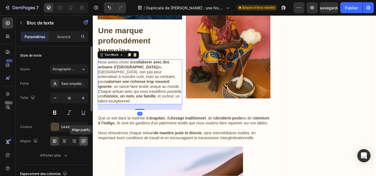
click at [80, 140] on div at bounding box center [83, 141] width 9 height 9
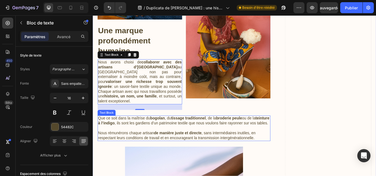
click at [127, 134] on strong "teinture à l’indigo" at bounding box center [199, 139] width 200 height 10
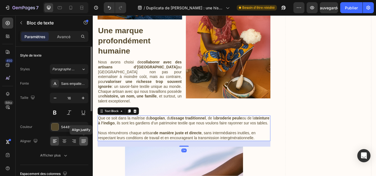
click at [83, 142] on icon at bounding box center [83, 142] width 4 height 0
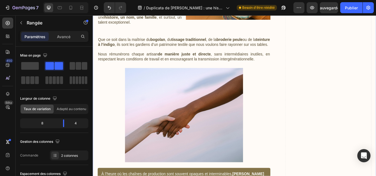
scroll to position [257, 0]
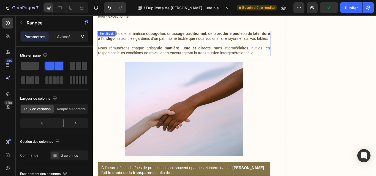
click at [226, 57] on p "Nous rémunérons chaque artisan de manière juste et directe , sans intermédiaire…" at bounding box center [199, 57] width 200 height 12
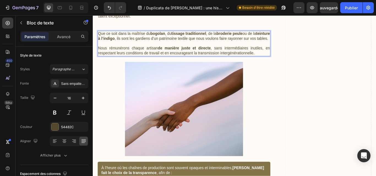
click at [275, 56] on p "Nous rémunérons chaque artisan de manière juste et directe , sans intermédiaire…" at bounding box center [199, 57] width 200 height 12
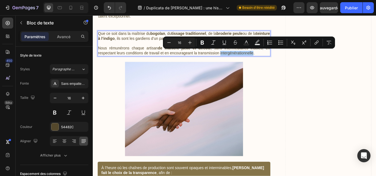
click at [197, 44] on div "Minus 16 Plus Bold Italic Underline Strikethrough Text Color Text Background Co…" at bounding box center [249, 43] width 170 height 10
click at [103, 51] on p "Nous rémunérons chaque artisan de manière juste et directe , sans intermédiaire…" at bounding box center [199, 57] width 200 height 12
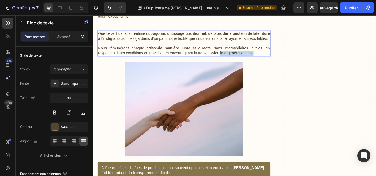
drag, startPoint x: 289, startPoint y: 57, endPoint x: 285, endPoint y: 57, distance: 3.9
click at [285, 57] on p "Nous rémunérons chaque artisan de manière juste et directe , sans intermédiaire…" at bounding box center [199, 57] width 200 height 12
click at [220, 46] on p "Rich Text Editor. Editing area: main" at bounding box center [199, 49] width 200 height 6
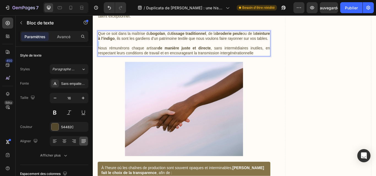
click at [220, 46] on p "Rich Text Editor. Editing area: main" at bounding box center [199, 49] width 200 height 6
drag, startPoint x: 102, startPoint y: 50, endPoint x: 107, endPoint y: 56, distance: 8.3
click at [107, 56] on p "Nous rémunérons chaque artisan de manière juste et directe , sans intermédiaire…" at bounding box center [199, 57] width 200 height 12
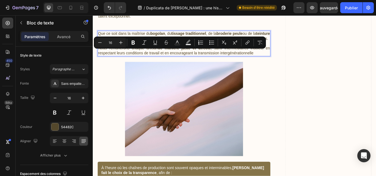
drag, startPoint x: 100, startPoint y: 59, endPoint x: 106, endPoint y: 54, distance: 7.3
click at [106, 54] on p "Nous rémunérons chaque artisan de manière juste et directe , sans intermédiaire…" at bounding box center [199, 57] width 200 height 12
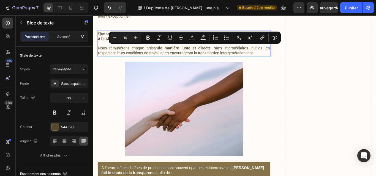
drag, startPoint x: 108, startPoint y: 51, endPoint x: 114, endPoint y: 54, distance: 5.9
click at [114, 54] on p "Nous rémunérons chaque artisan de manière juste et directe , sans intermédiaire…" at bounding box center [199, 57] width 200 height 12
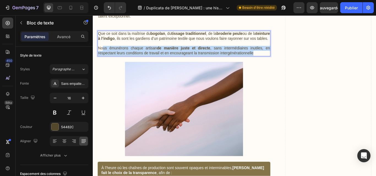
drag, startPoint x: 282, startPoint y: 56, endPoint x: 104, endPoint y: 51, distance: 178.8
click at [104, 51] on p "Nous émunérons chaque artisan de manière juste et directe , sans intermédiaires…" at bounding box center [199, 57] width 200 height 12
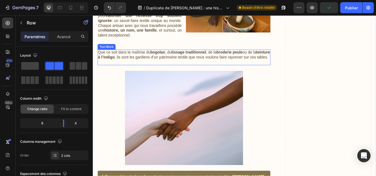
click at [225, 56] on strong "tissage traditionnel" at bounding box center [204, 58] width 40 height 5
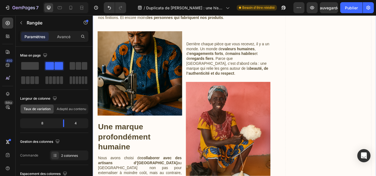
scroll to position [0, 0]
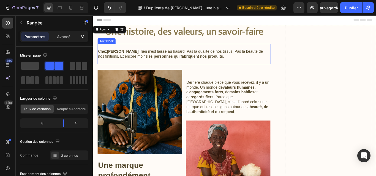
click at [186, 57] on p "Chez Keur Nani , rien n’est laissé au hasard. Pas la qualité de nos tissus. Pas…" at bounding box center [199, 61] width 200 height 12
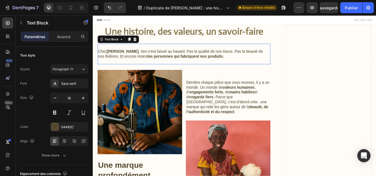
drag, startPoint x: 186, startPoint y: 57, endPoint x: 184, endPoint y: 54, distance: 3.7
click at [186, 57] on p "Chez Keur Nani , rien n’est laissé au hasard. Pas la qualité de nos tissus. Pas…" at bounding box center [199, 61] width 200 height 12
click at [184, 54] on p "Rich Text Editor. Editing area: main" at bounding box center [199, 52] width 200 height 6
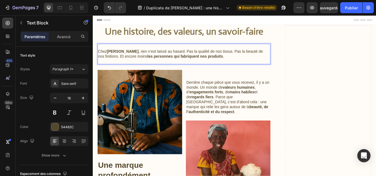
click at [187, 56] on p "Chez Keur Nani , rien n’est laissé au hasard. Pas la qualité de nos tissus. Pas…" at bounding box center [199, 61] width 200 height 12
click at [245, 58] on p "Chez [PERSON_NAME] , rien n’est laissé au hasard, pas la qualité de nos tissus.…" at bounding box center [199, 61] width 200 height 12
click at [119, 64] on p "Chez [PERSON_NAME] , rien n’est laissé au hasard, pas la qualité de nos tissus,…" at bounding box center [199, 61] width 200 height 12
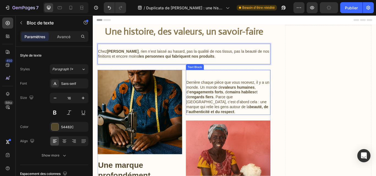
click at [233, 95] on p "Derrière chaque pièce que vous recevez, il y a un monde. Un monde de valeurs hu…" at bounding box center [250, 111] width 97 height 40
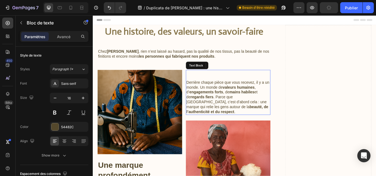
click at [202, 93] on p "Derrière chaque pièce que vous recevez, il y a un monde. Un monde de valeurs hu…" at bounding box center [250, 111] width 97 height 40
click at [213, 93] on p "Derrière chaque pièce que vous recevez, il y a un monde. Un monde de valeurs hu…" at bounding box center [250, 111] width 97 height 40
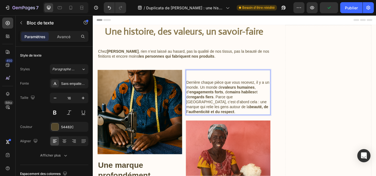
drag, startPoint x: 213, startPoint y: 93, endPoint x: 208, endPoint y: 99, distance: 7.6
click at [208, 99] on p "Derrière chaque pièce que vous recevez, il y a un monde. Un monde de valeurs hu…" at bounding box center [250, 111] width 97 height 40
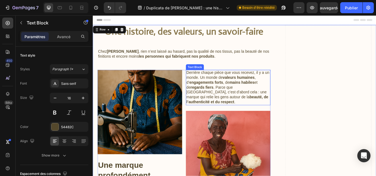
click at [229, 100] on p "Derrière chaque pièce que vous recevez, il y a un monde. Un monde de valeurs hu…" at bounding box center [250, 100] width 97 height 40
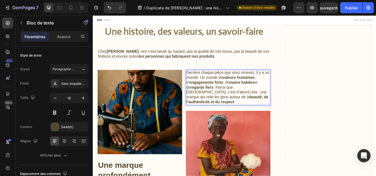
click at [229, 100] on p "Derrière chaque pièce que vous recevez, il y a un monde. Un monde de valeurs hu…" at bounding box center [250, 100] width 97 height 40
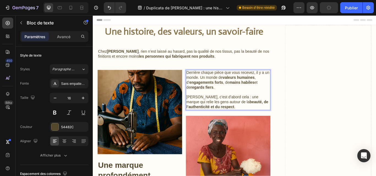
click at [256, 109] on p "Keur Nani, c’est d’abord cela : une marque qui relie les gens autour de la beau…" at bounding box center [250, 116] width 97 height 17
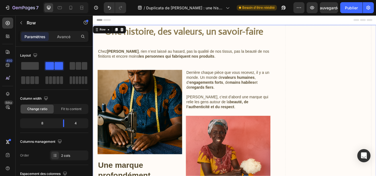
scroll to position [33, 0]
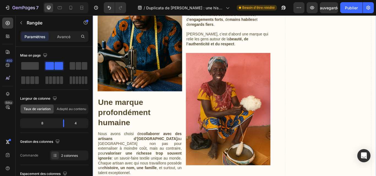
scroll to position [77, 0]
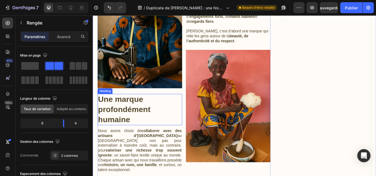
click at [119, 125] on h3 "Une marque profondément humaine" at bounding box center [147, 125] width 99 height 37
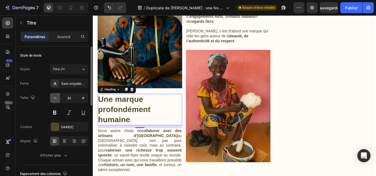
click at [55, 99] on icon "button" at bounding box center [55, 99] width 6 height 6
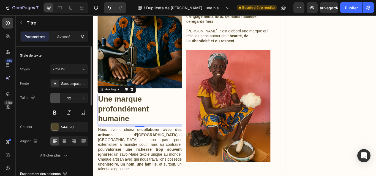
click at [55, 99] on icon "button" at bounding box center [55, 99] width 6 height 6
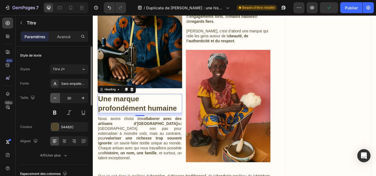
click at [55, 99] on icon "button" at bounding box center [55, 99] width 6 height 6
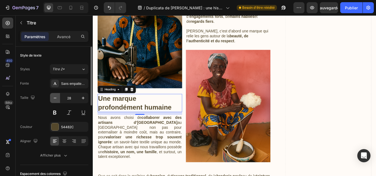
click at [55, 99] on icon "button" at bounding box center [55, 99] width 6 height 6
type input "27"
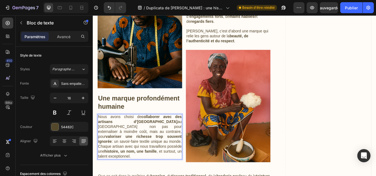
click at [159, 138] on strong "collaborer avec des artisans d’[GEOGRAPHIC_DATA]" at bounding box center [147, 137] width 97 height 10
click at [184, 139] on p "Nous avons choisi de collaborer avec des artisans d’Afrique de l’Ouest au Sénég…" at bounding box center [147, 157] width 97 height 51
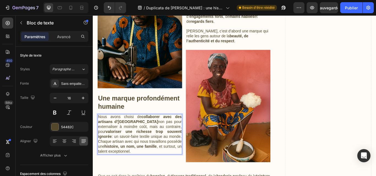
click at [194, 144] on p "Nous avons choisi de collaborer avec des artisans d’Afrique de l’Ouest non pas …" at bounding box center [147, 155] width 97 height 46
click at [172, 151] on p "Nous avons choisi de collaborer avec des artisans d’Afrique de l’Ouest non pas …" at bounding box center [147, 155] width 97 height 46
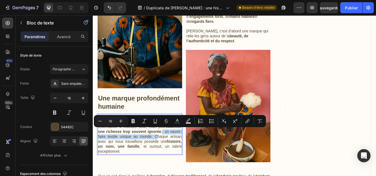
drag, startPoint x: 183, startPoint y: 149, endPoint x: 178, endPoint y: 156, distance: 8.6
click at [178, 156] on p "Nous avons choisi de collaborer avec des artisans d’Afrique de l’Ouest non pas …" at bounding box center [147, 155] width 97 height 46
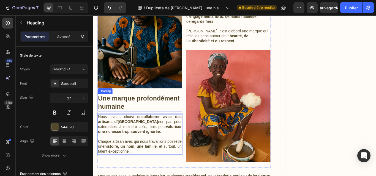
click at [159, 119] on h3 "Une marque profondément humaine" at bounding box center [147, 117] width 99 height 20
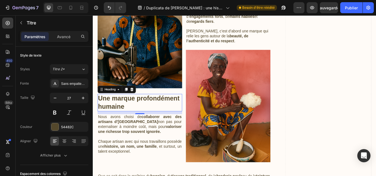
click at [100, 111] on p "Une marque profondément humaine" at bounding box center [147, 117] width 97 height 19
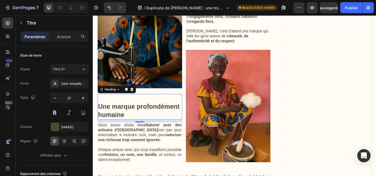
click at [103, 110] on p "Une marque profondément humaine" at bounding box center [147, 122] width 97 height 29
click at [52, 98] on icon "button" at bounding box center [55, 99] width 6 height 6
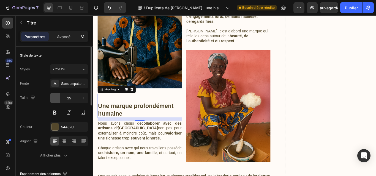
click at [52, 98] on icon "button" at bounding box center [55, 99] width 6 height 6
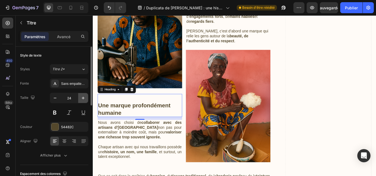
click at [81, 98] on icon "button" at bounding box center [83, 99] width 6 height 6
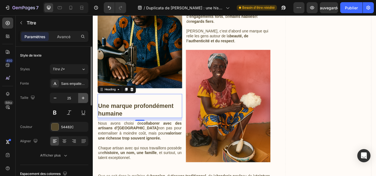
click at [81, 98] on icon "button" at bounding box center [83, 99] width 6 height 6
type input "27"
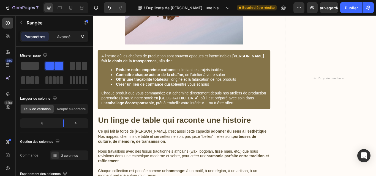
scroll to position [374, 0]
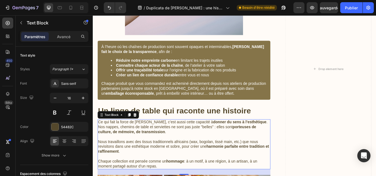
click at [233, 143] on strong "donner du sens à l’esthétique" at bounding box center [264, 140] width 62 height 5
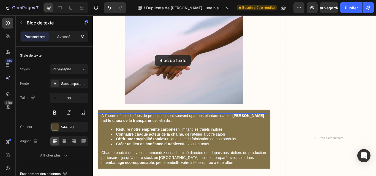
scroll to position [254, 0]
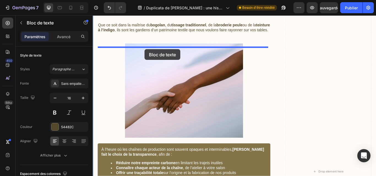
drag, startPoint x: 223, startPoint y: 145, endPoint x: 153, endPoint y: 55, distance: 114.4
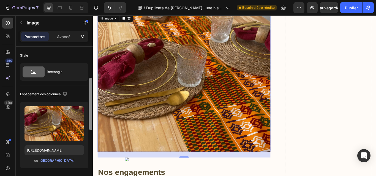
scroll to position [38, 0]
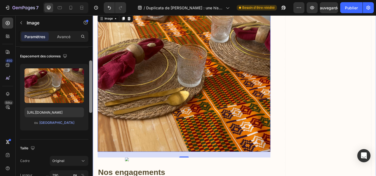
drag, startPoint x: 183, startPoint y: 110, endPoint x: 97, endPoint y: 150, distance: 95.1
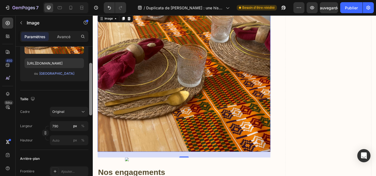
scroll to position [76, 0]
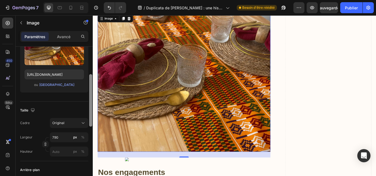
click at [75, 122] on div "Original" at bounding box center [65, 123] width 27 height 5
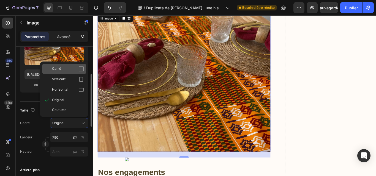
click at [78, 69] on div "Carré" at bounding box center [68, 69] width 32 height 6
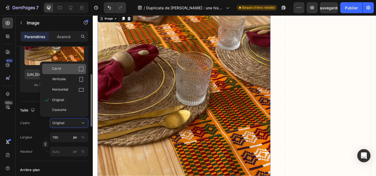
scroll to position [602, 0]
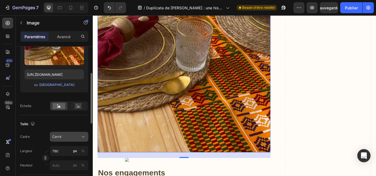
click at [80, 136] on div "Carré" at bounding box center [69, 137] width 34 height 6
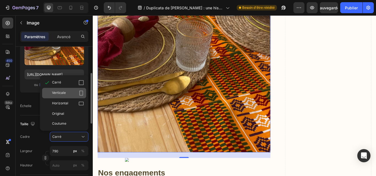
click at [80, 94] on icon at bounding box center [82, 93] width 4 height 5
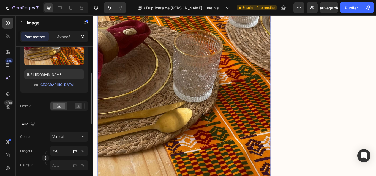
scroll to position [669, 0]
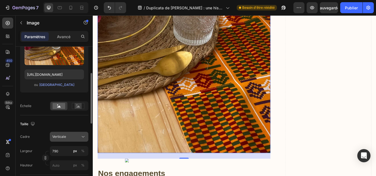
click at [81, 138] on icon at bounding box center [83, 137] width 6 height 6
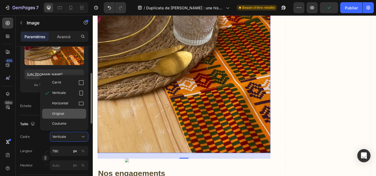
click at [80, 111] on div "Original" at bounding box center [64, 114] width 44 height 10
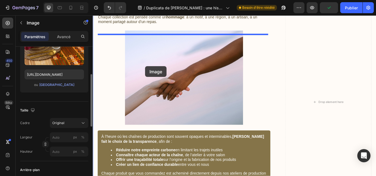
scroll to position [331, 0]
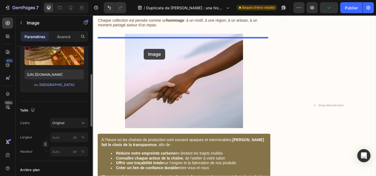
drag, startPoint x: 180, startPoint y: 121, endPoint x: 152, endPoint y: 55, distance: 72.5
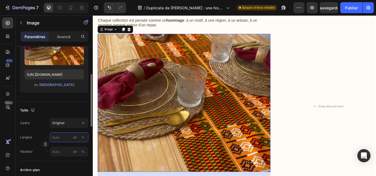
click at [72, 133] on input "px %" at bounding box center [69, 138] width 39 height 10
click at [77, 151] on font "100%" at bounding box center [79, 151] width 9 height 4
type input "100"
click at [66, 154] on input "px %" at bounding box center [69, 152] width 39 height 10
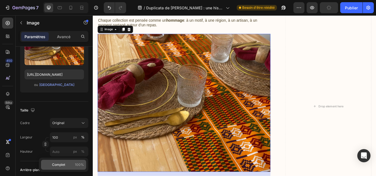
click at [64, 170] on div "Complet 100%" at bounding box center [63, 165] width 45 height 10
type input "100"
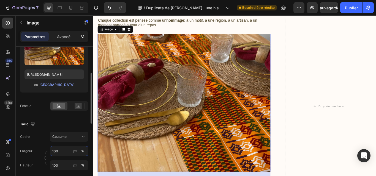
click at [62, 154] on input "100" at bounding box center [69, 151] width 39 height 10
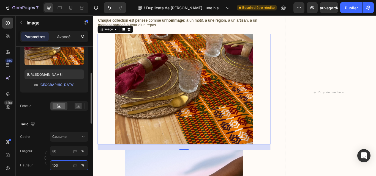
click at [59, 165] on input "100" at bounding box center [69, 166] width 39 height 10
click at [65, 150] on input "80" at bounding box center [69, 151] width 39 height 10
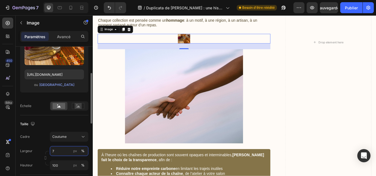
type input "70"
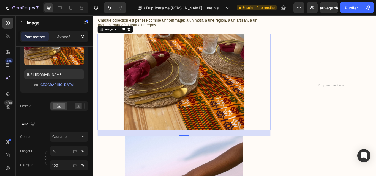
click at [306, 119] on div "Une histoire, des valeurs, un savoir-faire Heading Chez Keur Nani , rien n’est …" at bounding box center [258, 97] width 330 height 803
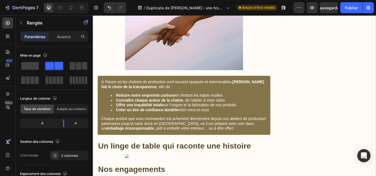
scroll to position [529, 0]
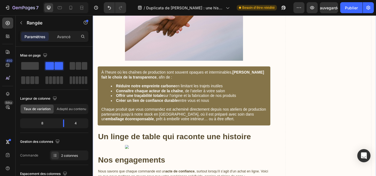
click at [254, 155] on h2 "Un linge de table qui raconte une histoire" at bounding box center [199, 157] width 202 height 13
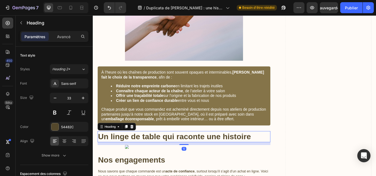
click at [242, 155] on h2 "Un linge de table qui raconte une histoire" at bounding box center [199, 157] width 202 height 13
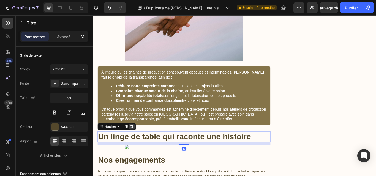
click at [137, 148] on icon at bounding box center [139, 146] width 4 height 4
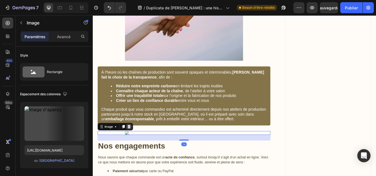
click at [134, 148] on icon at bounding box center [135, 146] width 4 height 4
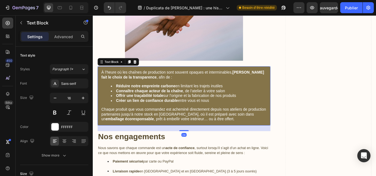
click at [109, 81] on div "À l’heure où les chaînes de production sont souvent opaques et interminables, K…" at bounding box center [199, 109] width 202 height 69
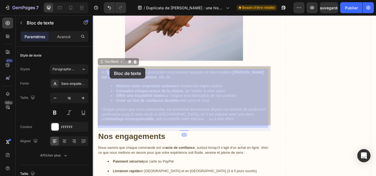
drag, startPoint x: 109, startPoint y: 81, endPoint x: 112, endPoint y: 77, distance: 5.7
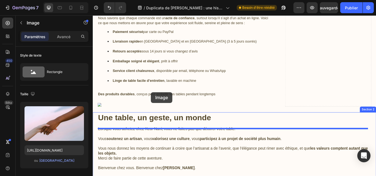
scroll to position [672, 0]
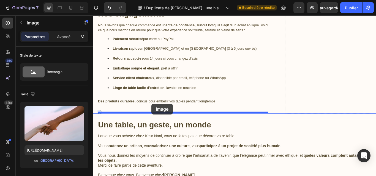
drag, startPoint x: 194, startPoint y: 34, endPoint x: 161, endPoint y: 119, distance: 90.9
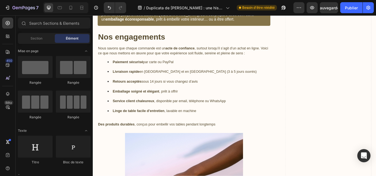
scroll to position [518, 0]
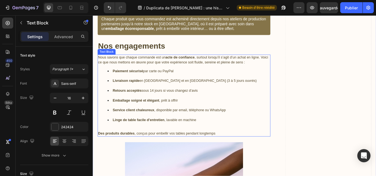
click at [241, 126] on li "Service client chaleureux , disponible par email, téléphone ou WhatsApp" at bounding box center [204, 130] width 189 height 12
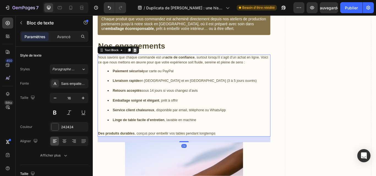
click at [144, 59] on div at bounding box center [141, 56] width 7 height 7
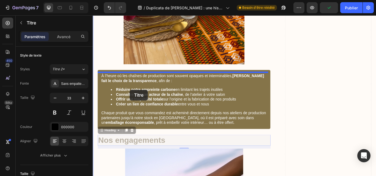
scroll to position [391, 0]
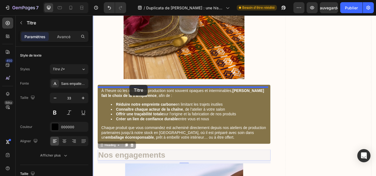
drag, startPoint x: 144, startPoint y: 55, endPoint x: 135, endPoint y: 97, distance: 42.5
click at [135, 97] on div "Header Une histoire, des valeurs, un savoir-faire Heading Chez Keur Nani , rien…" at bounding box center [258, 70] width 330 height 891
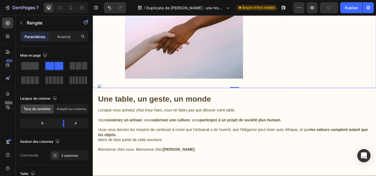
scroll to position [611, 0]
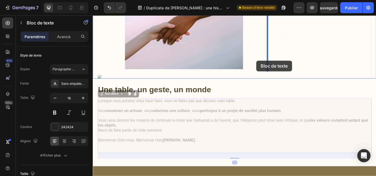
drag, startPoint x: 207, startPoint y: 139, endPoint x: 284, endPoint y: 68, distance: 104.1
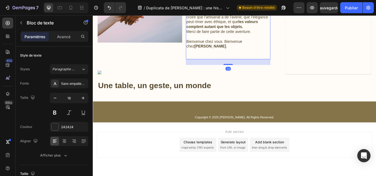
scroll to position [606, 0]
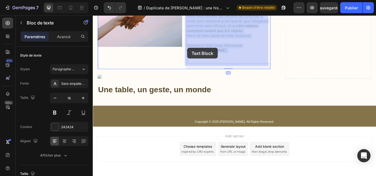
drag, startPoint x: 218, startPoint y: 63, endPoint x: 203, endPoint y: 53, distance: 17.6
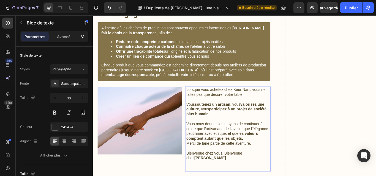
scroll to position [476, 0]
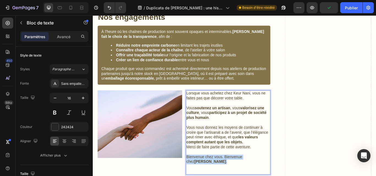
drag, startPoint x: 218, startPoint y: 188, endPoint x: 201, endPoint y: 183, distance: 17.5
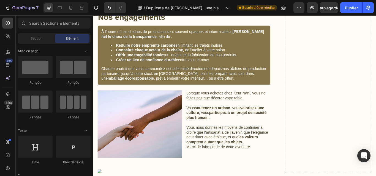
scroll to position [526, 0]
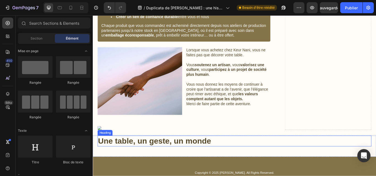
click at [204, 161] on strong "Une table, un geste, un monde" at bounding box center [165, 162] width 132 height 10
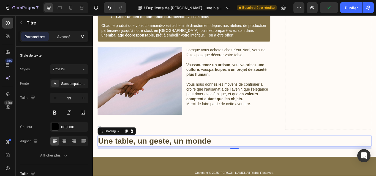
click at [233, 162] on h2 "Une table, un geste, un monde" at bounding box center [257, 162] width 319 height 13
click at [233, 162] on p "Une table, un geste, un monde" at bounding box center [258, 163] width 318 height 12
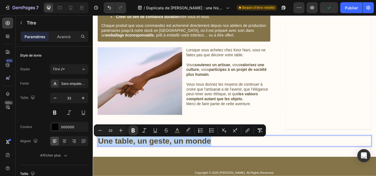
drag, startPoint x: 233, startPoint y: 162, endPoint x: 87, endPoint y: 161, distance: 145.9
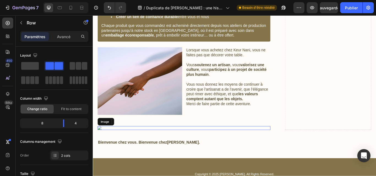
click at [102, 148] on img at bounding box center [199, 147] width 202 height 4
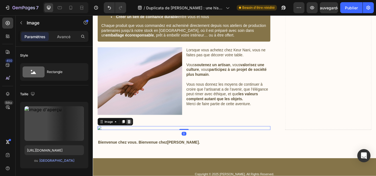
click at [137, 141] on icon at bounding box center [135, 140] width 4 height 4
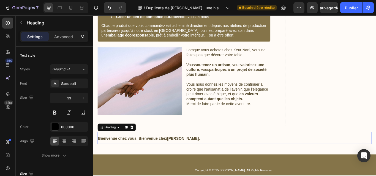
click at [165, 158] on p "⁠⁠⁠⁠⁠⁠⁠ Bienvenue chez vous. Bienvenue chez Keur Nani ." at bounding box center [258, 158] width 318 height 13
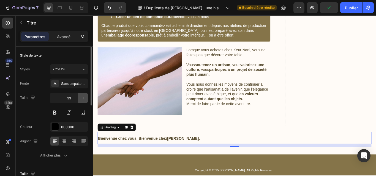
click at [84, 98] on icon "button" at bounding box center [83, 98] width 3 height 3
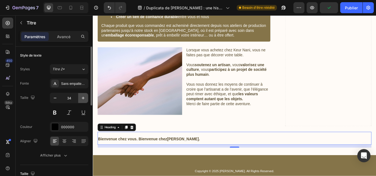
click at [84, 98] on icon "button" at bounding box center [83, 98] width 3 height 3
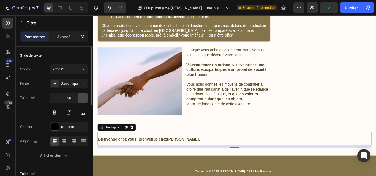
click at [84, 98] on icon "button" at bounding box center [83, 98] width 3 height 3
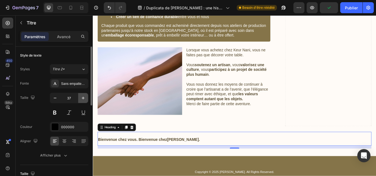
click at [84, 98] on icon "button" at bounding box center [83, 98] width 3 height 3
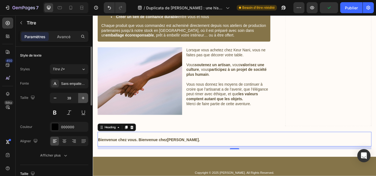
click at [84, 98] on icon "button" at bounding box center [83, 98] width 3 height 3
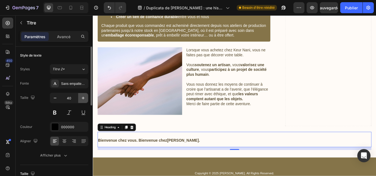
click at [84, 98] on icon "button" at bounding box center [83, 98] width 3 height 3
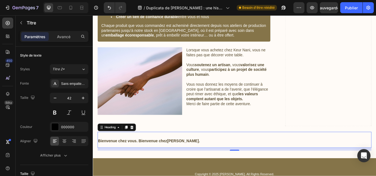
type input "43"
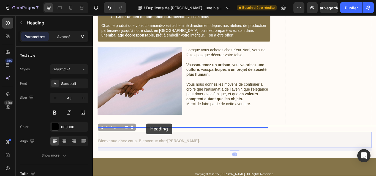
drag, startPoint x: 162, startPoint y: 157, endPoint x: 155, endPoint y: 142, distance: 16.8
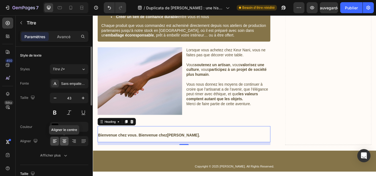
click at [67, 139] on div at bounding box center [64, 141] width 9 height 9
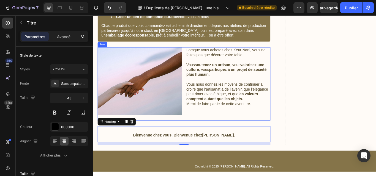
click at [251, 137] on div "Lorsque vous achetez chez Keur Nani, vous ne faites pas que décorer votre table…" at bounding box center [250, 95] width 99 height 85
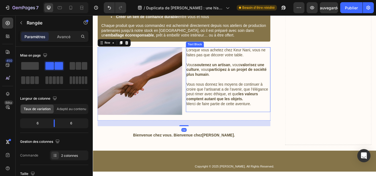
click at [263, 116] on strong "les valeurs comptent autant que les objets." at bounding box center [243, 110] width 83 height 10
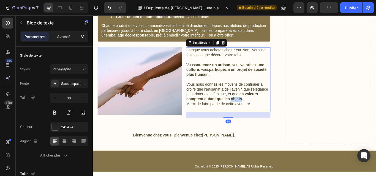
click at [263, 116] on strong "les valeurs comptent autant que les objets." at bounding box center [243, 110] width 83 height 10
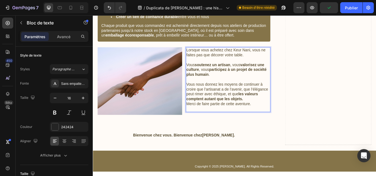
click at [271, 84] on strong "participez à un projet de société plus humain" at bounding box center [249, 82] width 94 height 10
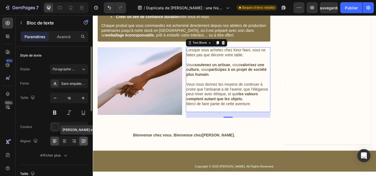
click at [85, 140] on icon at bounding box center [84, 142] width 6 height 6
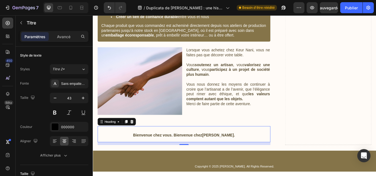
click at [218, 151] on h2 "Bienvenue chez vous. Bienvenue chez Keur Nani ." at bounding box center [199, 154] width 202 height 19
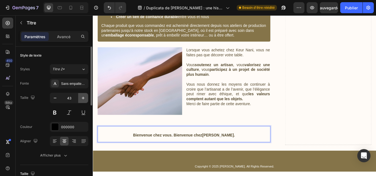
click at [82, 96] on icon "button" at bounding box center [83, 99] width 6 height 6
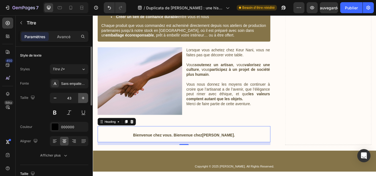
click at [82, 96] on icon "button" at bounding box center [83, 99] width 6 height 6
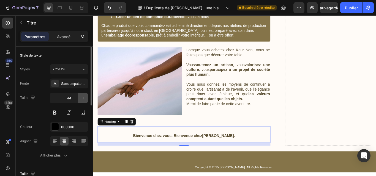
click at [82, 96] on icon "button" at bounding box center [83, 99] width 6 height 6
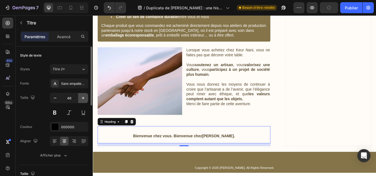
click at [82, 96] on icon "button" at bounding box center [83, 99] width 6 height 6
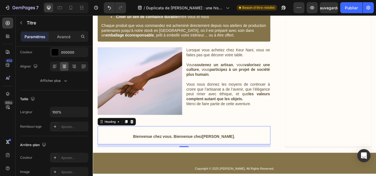
scroll to position [0, 0]
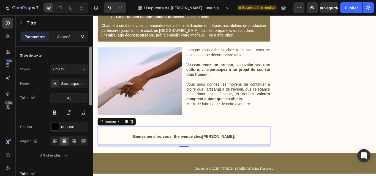
drag, startPoint x: 91, startPoint y: 97, endPoint x: 89, endPoint y: 85, distance: 12.7
click at [89, 85] on div at bounding box center [90, 76] width 3 height 59
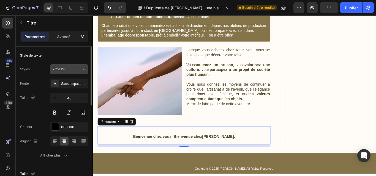
click at [83, 67] on icon at bounding box center [83, 70] width 5 height 6
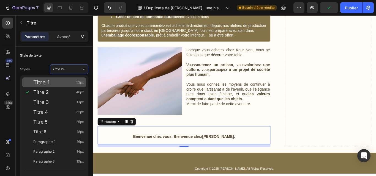
click at [63, 83] on div "Titre 1 52px" at bounding box center [58, 83] width 51 height 6
type input "52"
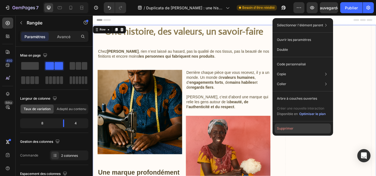
click at [292, 129] on font "Supprimer" at bounding box center [285, 129] width 17 height 4
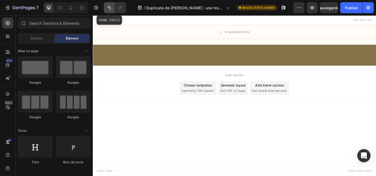
click at [106, 7] on button "Annuler/Rétablir" at bounding box center [109, 7] width 11 height 11
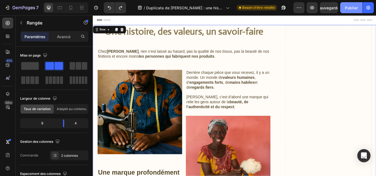
click at [346, 9] on font "Publier" at bounding box center [351, 8] width 13 height 5
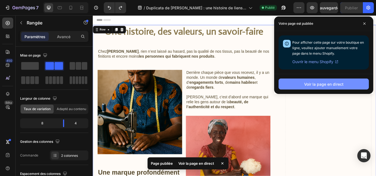
click at [331, 86] on font "Voir la page en direct" at bounding box center [323, 84] width 39 height 5
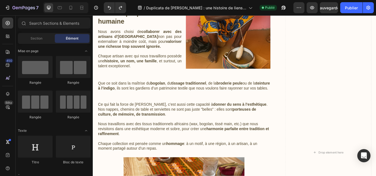
scroll to position [288, 0]
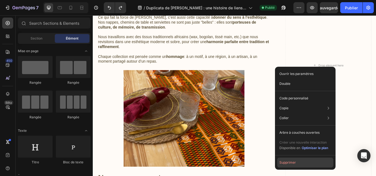
click at [289, 164] on font "Supprimer" at bounding box center [287, 163] width 17 height 4
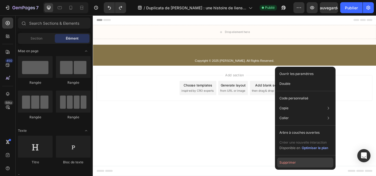
scroll to position [0, 0]
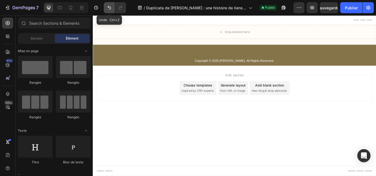
click at [108, 9] on icon "Annuler/Rétablir" at bounding box center [110, 8] width 6 height 6
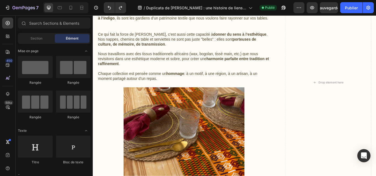
scroll to position [270, 0]
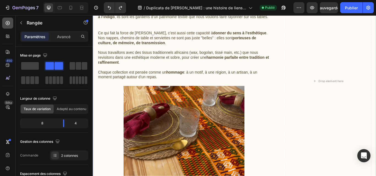
click at [8, 25] on icon at bounding box center [8, 23] width 4 height 4
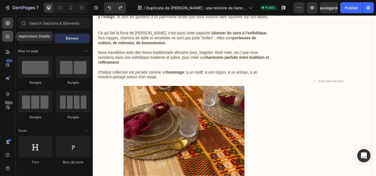
click at [9, 34] on icon at bounding box center [8, 37] width 6 height 6
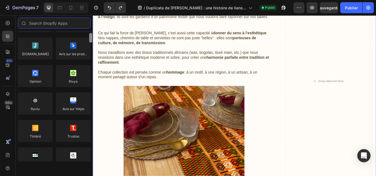
scroll to position [37, 0]
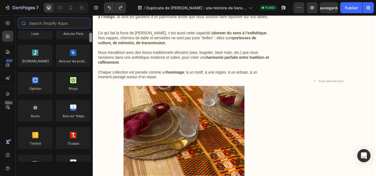
click at [90, 41] on div at bounding box center [90, 38] width 3 height 10
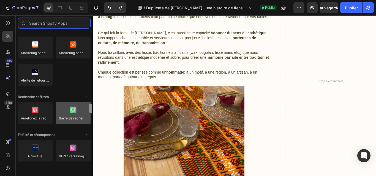
scroll to position [978, 0]
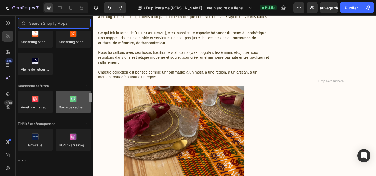
drag, startPoint x: 90, startPoint y: 41, endPoint x: 88, endPoint y: 113, distance: 72.2
click at [88, 113] on div "Avis sur les produits Loox Avis sur Fera Judge.me Avis sur les produits LAI Opi…" at bounding box center [54, 96] width 77 height 131
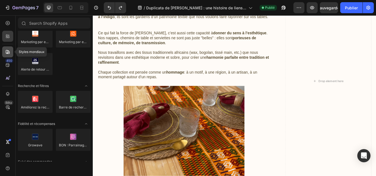
click at [12, 50] on div at bounding box center [7, 52] width 11 height 11
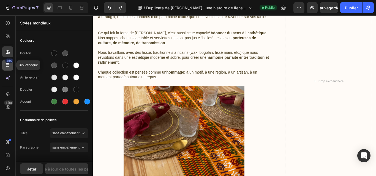
click at [10, 64] on icon at bounding box center [8, 66] width 6 height 6
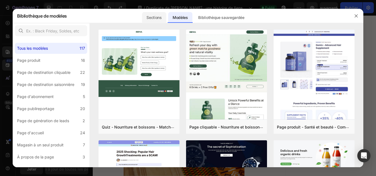
click at [157, 18] on font "Sections" at bounding box center [153, 17] width 15 height 5
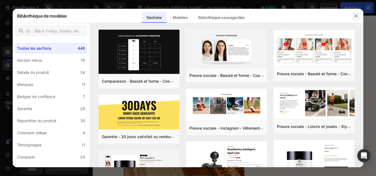
click at [356, 15] on icon "button" at bounding box center [356, 16] width 4 height 4
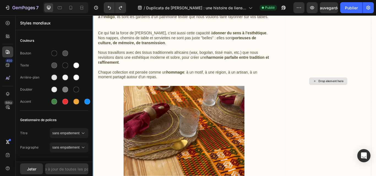
click at [376, 91] on div "Drop element here" at bounding box center [370, 92] width 29 height 4
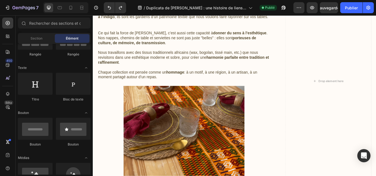
scroll to position [0, 0]
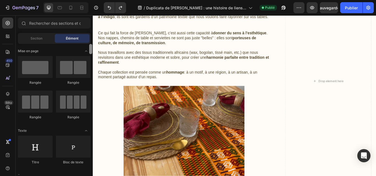
drag, startPoint x: 91, startPoint y: 125, endPoint x: 85, endPoint y: 46, distance: 79.0
click at [85, 46] on div "Mise en page Rangée Rangée Rangée Rangée Texte Titre Bloc de texte Bouton Bouto…" at bounding box center [54, 109] width 77 height 131
click at [36, 37] on font "Section" at bounding box center [37, 38] width 12 height 4
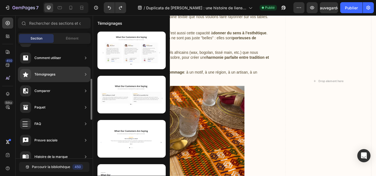
scroll to position [89, 0]
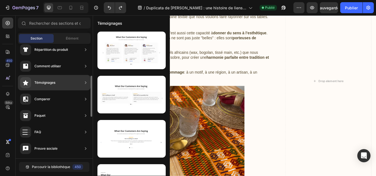
click at [56, 64] on div "Comment utiliser" at bounding box center [47, 67] width 27 height 6
click at [75, 75] on div "Comment utiliser" at bounding box center [54, 82] width 73 height 15
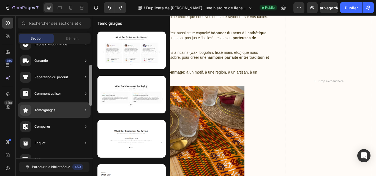
scroll to position [61, 0]
drag, startPoint x: 91, startPoint y: 80, endPoint x: 89, endPoint y: 70, distance: 10.4
click at [89, 70] on div at bounding box center [90, 86] width 3 height 41
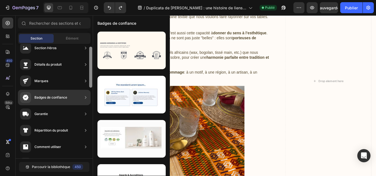
scroll to position [0, 0]
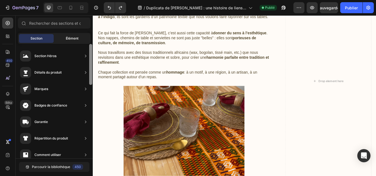
drag, startPoint x: 91, startPoint y: 69, endPoint x: 88, endPoint y: 42, distance: 26.6
click at [88, 42] on div "Sections(18) Éléments (83) Section Élément Section Héros Détails du produit Mar…" at bounding box center [54, 97] width 77 height 158
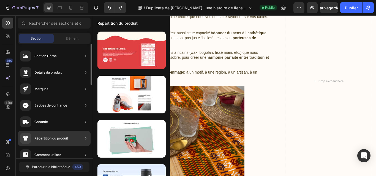
click at [67, 137] on font "Répartition du produit" at bounding box center [51, 139] width 34 height 4
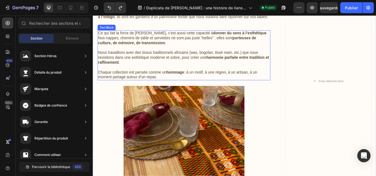
drag, startPoint x: 262, startPoint y: 86, endPoint x: 156, endPoint y: 81, distance: 105.8
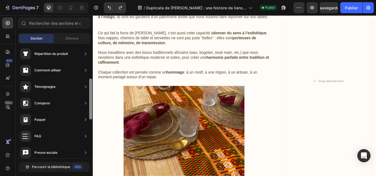
scroll to position [88, 0]
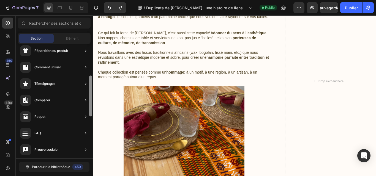
drag, startPoint x: 91, startPoint y: 79, endPoint x: 93, endPoint y: 110, distance: 31.7
click at [93, 110] on div at bounding box center [91, 101] width 4 height 115
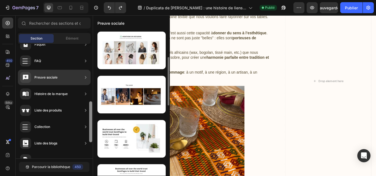
drag, startPoint x: 92, startPoint y: 110, endPoint x: 93, endPoint y: 138, distance: 28.4
click at [93, 138] on div "450 Bêta Sections(18) Éléments (83) Section Élément Section Héros Détails du pr…" at bounding box center [46, 95] width 93 height 161
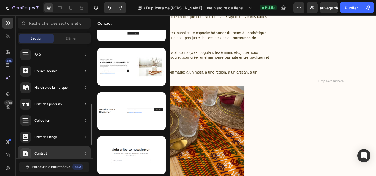
scroll to position [280, 0]
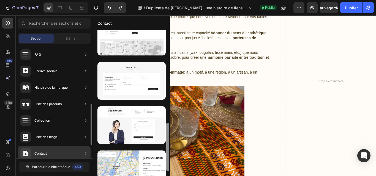
drag, startPoint x: 168, startPoint y: 65, endPoint x: 76, endPoint y: 151, distance: 125.6
click at [76, 151] on div "450 Bêta Sections(18) Éléments (83) Section Élément Section Héros Détails du pr…" at bounding box center [46, 95] width 93 height 161
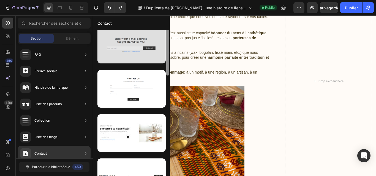
scroll to position [0, 0]
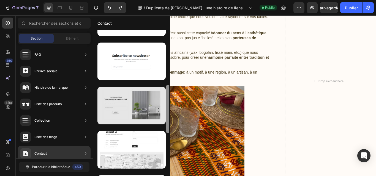
drag, startPoint x: 166, startPoint y: 136, endPoint x: 142, endPoint y: 100, distance: 42.8
click at [142, 100] on div at bounding box center [131, 103] width 77 height 146
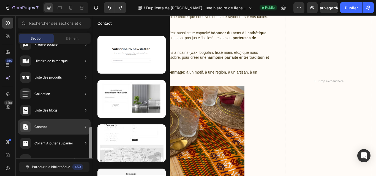
scroll to position [205, 0]
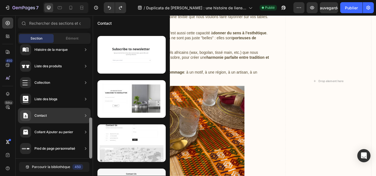
drag, startPoint x: 91, startPoint y: 134, endPoint x: 91, endPoint y: 154, distance: 19.6
click at [91, 154] on div at bounding box center [90, 138] width 3 height 41
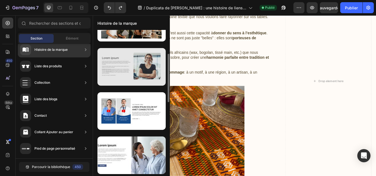
click at [124, 63] on div at bounding box center [131, 67] width 68 height 38
click at [127, 62] on div at bounding box center [131, 67] width 68 height 38
click at [158, 77] on div at bounding box center [131, 67] width 68 height 38
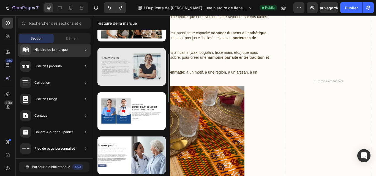
click at [158, 77] on div at bounding box center [131, 67] width 68 height 38
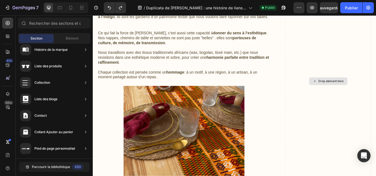
click at [356, 93] on div "Drop element here" at bounding box center [370, 92] width 29 height 4
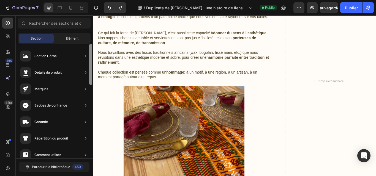
scroll to position [0, 0]
drag, startPoint x: 91, startPoint y: 124, endPoint x: 75, endPoint y: 35, distance: 90.6
click at [75, 35] on div "Sections(18) Éléments (83) Section Élément Section Héros Détails du produit Mar…" at bounding box center [54, 97] width 77 height 158
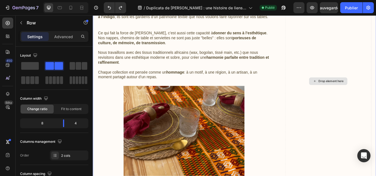
click at [364, 176] on div "Drop element here" at bounding box center [367, 92] width 101 height 671
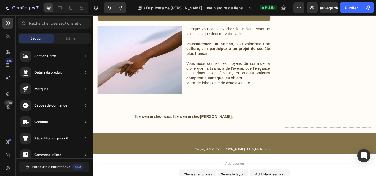
scroll to position [548, 0]
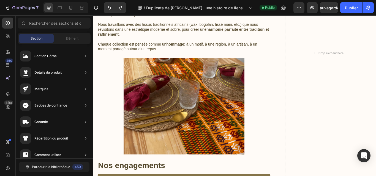
scroll to position [0, 0]
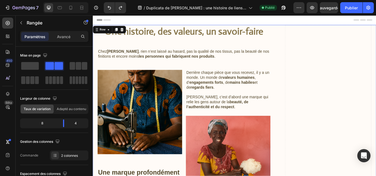
click at [72, 107] on font "Adapté au contenu" at bounding box center [71, 109] width 29 height 4
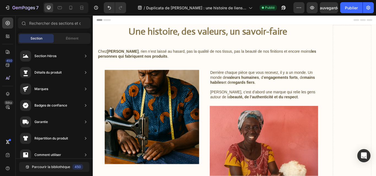
drag, startPoint x: 421, startPoint y: 42, endPoint x: 440, endPoint y: 25, distance: 25.2
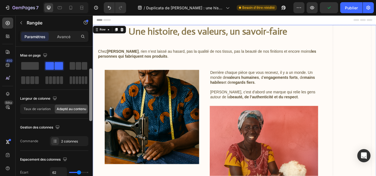
scroll to position [16, 0]
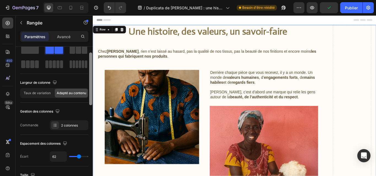
drag, startPoint x: 183, startPoint y: 108, endPoint x: 93, endPoint y: 119, distance: 89.9
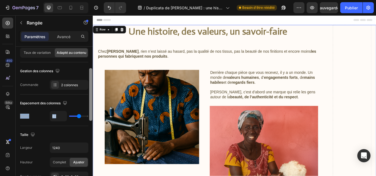
scroll to position [57, 0]
drag, startPoint x: 84, startPoint y: 109, endPoint x: 80, endPoint y: 114, distance: 6.3
click at [80, 114] on div "Espacement des colonnes Écart 62" at bounding box center [54, 110] width 68 height 32
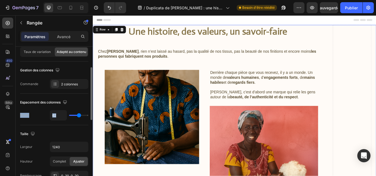
type input "120"
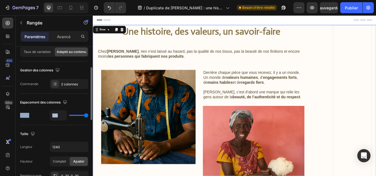
type input "31"
type input "0"
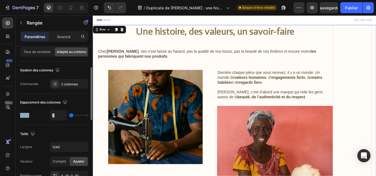
type input "11"
type input "120"
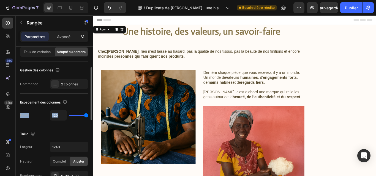
type input "96"
type input "0"
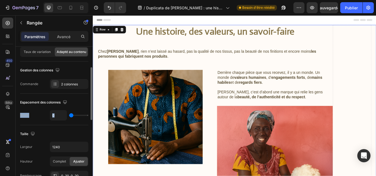
drag, startPoint x: 80, startPoint y: 114, endPoint x: 44, endPoint y: 118, distance: 36.9
type input "0"
click at [69, 116] on input "range" at bounding box center [78, 115] width 19 height 1
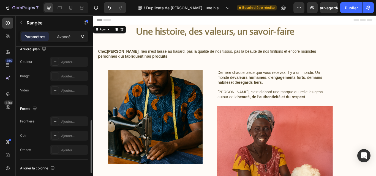
drag, startPoint x: 185, startPoint y: 115, endPoint x: 93, endPoint y: 117, distance: 92.0
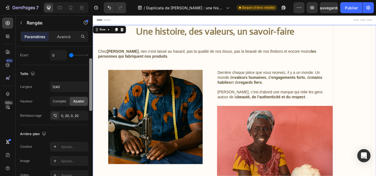
scroll to position [95, 0]
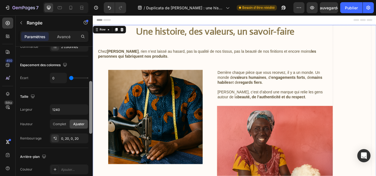
drag, startPoint x: 92, startPoint y: 131, endPoint x: 80, endPoint y: 91, distance: 41.0
click at [80, 91] on div "Mise en page Largeur de colonne Taux de variation Adapté au contenu Gestion des…" at bounding box center [54, 119] width 77 height 145
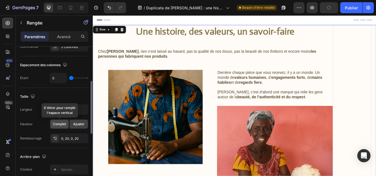
click at [63, 123] on font "Complet" at bounding box center [59, 124] width 13 height 4
click at [81, 124] on font "Ajuster" at bounding box center [78, 124] width 11 height 4
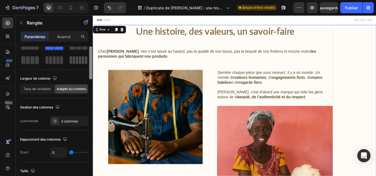
scroll to position [0, 0]
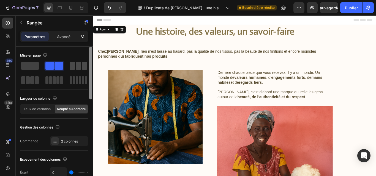
drag, startPoint x: 90, startPoint y: 122, endPoint x: 80, endPoint y: 65, distance: 57.7
click at [80, 65] on div "Mise en page Largeur de colonne Taux de variation Adapté au contenu Gestion des…" at bounding box center [54, 119] width 77 height 145
click at [347, 8] on font "Publier" at bounding box center [351, 8] width 13 height 5
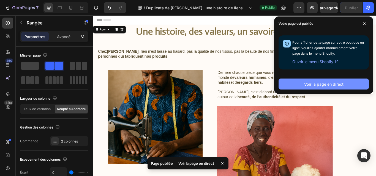
click at [352, 88] on button "Voir la page en direct" at bounding box center [324, 84] width 90 height 11
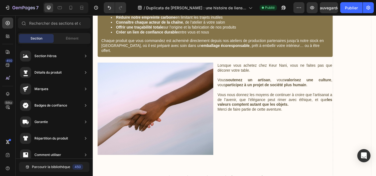
scroll to position [566, 0]
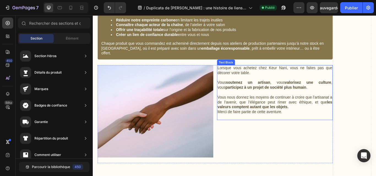
click at [266, 92] on strong "soutenez un artisan" at bounding box center [274, 94] width 52 height 5
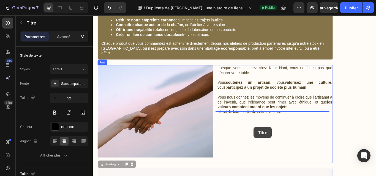
drag, startPoint x: 263, startPoint y: 192, endPoint x: 280, endPoint y: 146, distance: 49.1
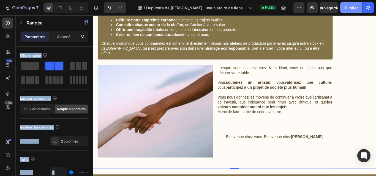
click at [351, 9] on font "Publier" at bounding box center [351, 8] width 13 height 5
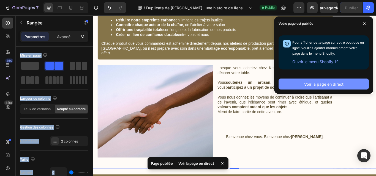
click at [317, 87] on font "Voir la page en direct" at bounding box center [323, 84] width 39 height 6
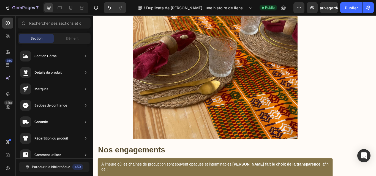
scroll to position [0, 0]
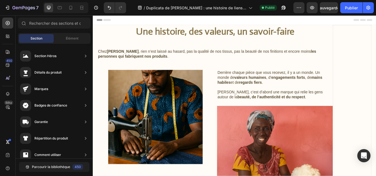
drag, startPoint x: 422, startPoint y: 149, endPoint x: 446, endPoint y: 24, distance: 127.3
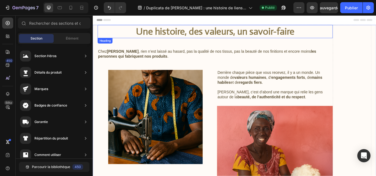
click at [258, 31] on h1 "Une histoire, des valeurs, un savoir-faire" at bounding box center [235, 34] width 274 height 15
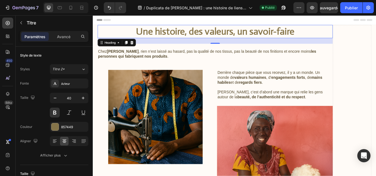
click at [142, 32] on p "Une histoire, des valeurs, un savoir-faire" at bounding box center [235, 34] width 273 height 14
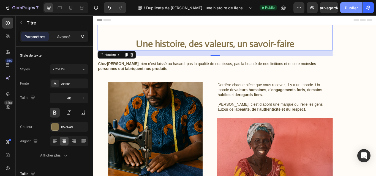
click at [344, 7] on button "Publier" at bounding box center [351, 7] width 22 height 11
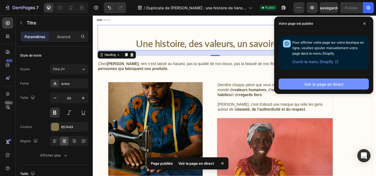
click at [330, 83] on font "Voir la page en direct" at bounding box center [323, 84] width 39 height 5
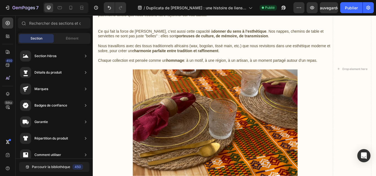
scroll to position [344, 0]
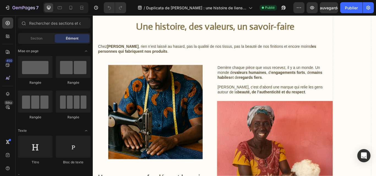
scroll to position [17, 0]
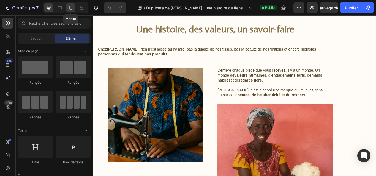
click at [69, 7] on icon at bounding box center [71, 8] width 6 height 6
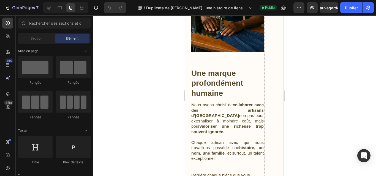
scroll to position [182, 0]
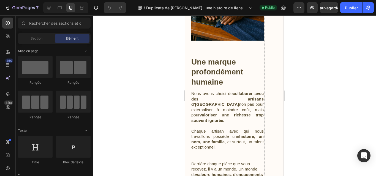
drag, startPoint x: 281, startPoint y: 32, endPoint x: 469, endPoint y: 67, distance: 191.9
click at [205, 79] on h3 "Une marque profondément humaine" at bounding box center [228, 67] width 74 height 41
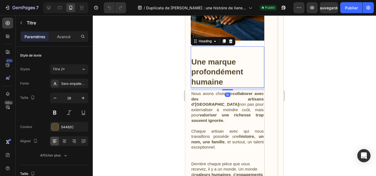
click at [227, 79] on h3 "Une marque profondément humaine" at bounding box center [228, 67] width 74 height 41
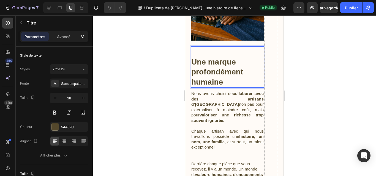
click at [227, 79] on p "Une marque profondément humaine" at bounding box center [227, 67] width 72 height 40
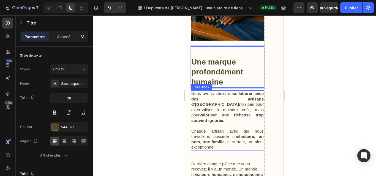
click at [194, 91] on p "Nous avons choisi de collaborer avec des artisans d’Afrique de l’Ouest non pas …" at bounding box center [227, 107] width 72 height 32
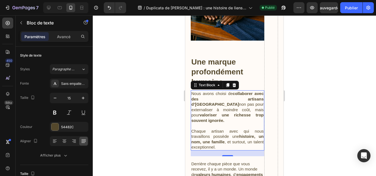
click at [192, 91] on p "Nous avons choisi de collaborer avec des artisans d’Afrique de l’Ouest non pas …" at bounding box center [227, 107] width 72 height 32
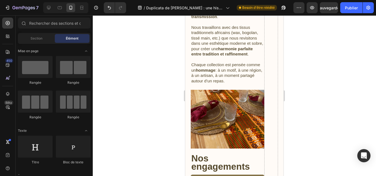
scroll to position [626, 0]
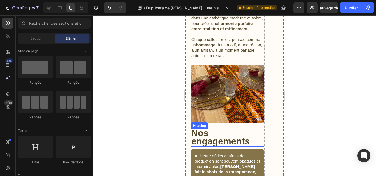
click at [221, 129] on h2 "Nos engagements" at bounding box center [228, 138] width 74 height 18
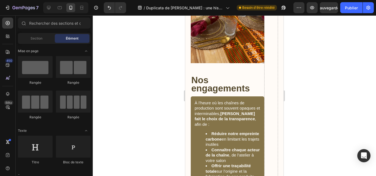
scroll to position [688, 0]
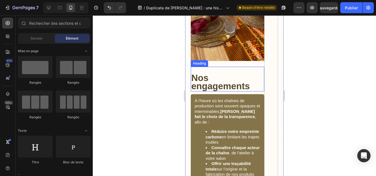
click at [250, 77] on strong "Nos engagements" at bounding box center [220, 82] width 59 height 18
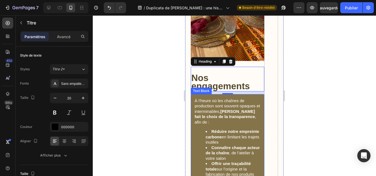
click at [194, 94] on div "À l’heure où les chaînes de production sont souvent opaques et interminables, K…" at bounding box center [228, 174] width 74 height 161
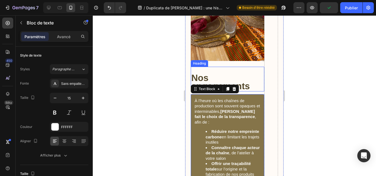
click at [250, 74] on strong "Nos engagements" at bounding box center [220, 82] width 59 height 18
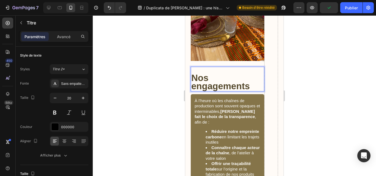
click at [250, 78] on strong "Nos engagements" at bounding box center [220, 82] width 59 height 18
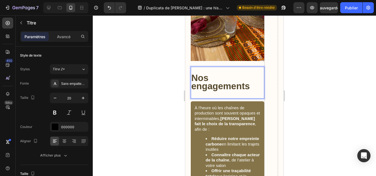
drag, startPoint x: 251, startPoint y: 78, endPoint x: 214, endPoint y: 77, distance: 37.7
click at [214, 77] on strong "Nos engagements" at bounding box center [220, 82] width 59 height 18
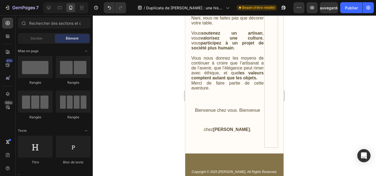
scroll to position [1013, 0]
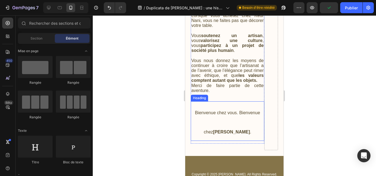
click at [237, 111] on span "Bienvenue chez vous. Bienvenue chez Keur Nani ." at bounding box center [227, 123] width 65 height 24
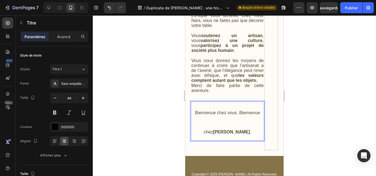
click at [237, 111] on span "Bienvenue chez vous. Bienvenue chez Keur Nani ." at bounding box center [227, 123] width 65 height 24
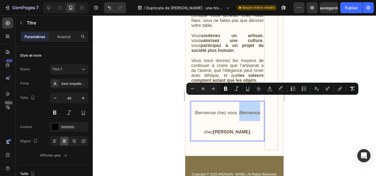
click at [237, 111] on span "Bienvenue chez vous. Bienvenue chez Keur Nani ." at bounding box center [227, 123] width 65 height 24
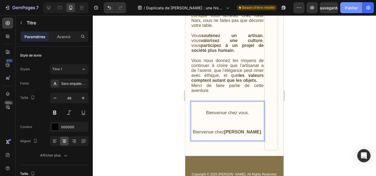
click at [350, 8] on font "Publier" at bounding box center [351, 8] width 13 height 5
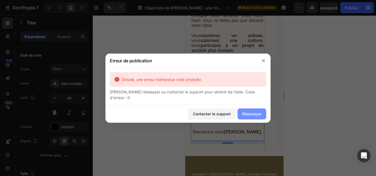
click at [248, 112] on font "Réessayer" at bounding box center [251, 114] width 19 height 5
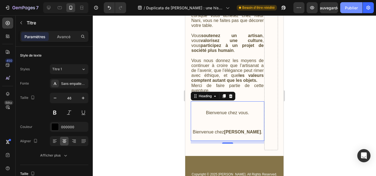
click at [349, 7] on font "Publier" at bounding box center [351, 8] width 13 height 5
click at [329, 130] on div at bounding box center [234, 95] width 283 height 161
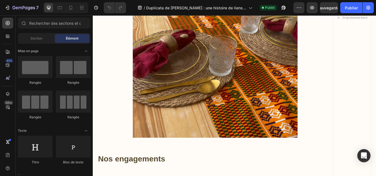
scroll to position [393, 0]
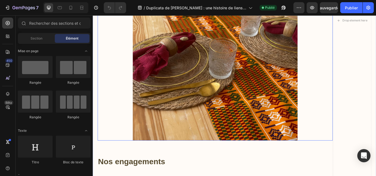
click at [267, 88] on img at bounding box center [235, 85] width 192 height 154
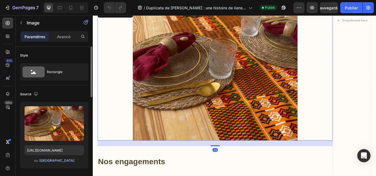
click at [60, 162] on font "[GEOGRAPHIC_DATA]" at bounding box center [56, 161] width 35 height 4
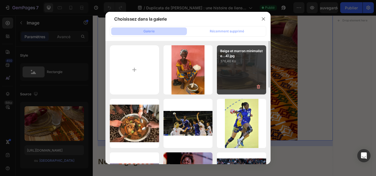
click at [242, 69] on div "Beige et marron minimaliste...4).jpg 376,46 Ko" at bounding box center [241, 69] width 49 height 49
type input "[URL][DOMAIN_NAME]"
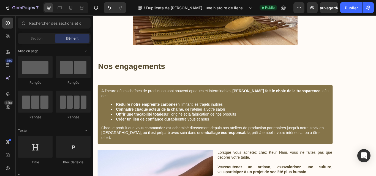
scroll to position [694, 0]
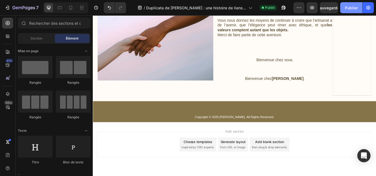
click at [352, 6] on font "Publier" at bounding box center [351, 8] width 13 height 5
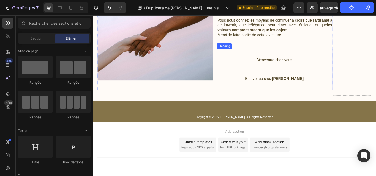
click at [290, 55] on h2 "Bienvenue chez vous. Bienvenue chez Keur Nani ." at bounding box center [305, 77] width 135 height 45
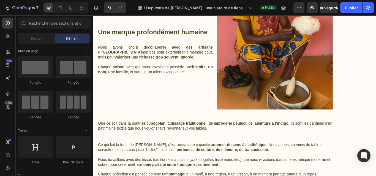
scroll to position [0, 0]
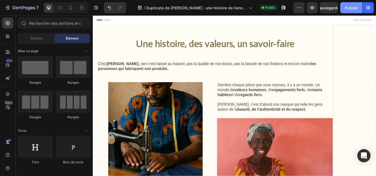
click at [348, 10] on font "Publier" at bounding box center [351, 8] width 13 height 6
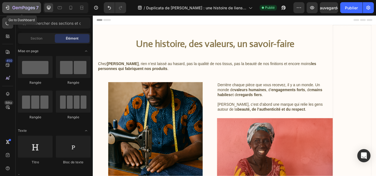
click at [5, 4] on button "7" at bounding box center [21, 7] width 39 height 11
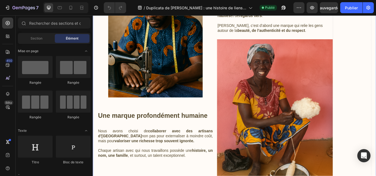
scroll to position [102, 0]
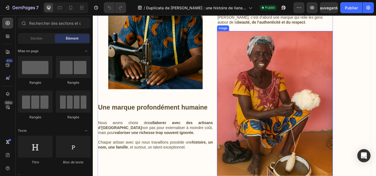
click at [338, 37] on img at bounding box center [305, 124] width 135 height 180
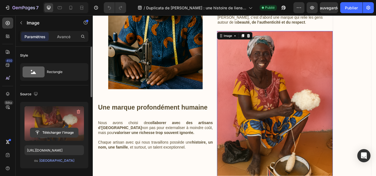
click at [65, 133] on input "file" at bounding box center [54, 132] width 48 height 9
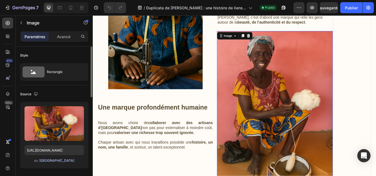
click at [57, 163] on font "[GEOGRAPHIC_DATA]" at bounding box center [56, 161] width 35 height 4
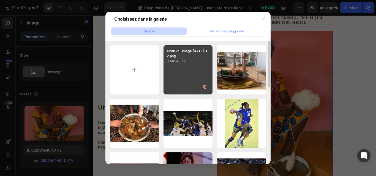
click at [191, 64] on p "3040,40 Ko" at bounding box center [188, 62] width 43 height 6
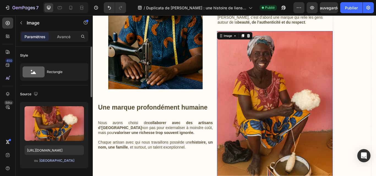
click at [62, 159] on font "[GEOGRAPHIC_DATA]" at bounding box center [56, 161] width 35 height 4
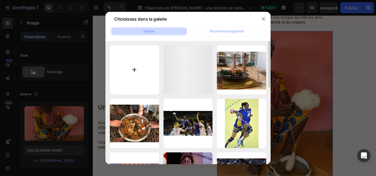
click at [137, 67] on input "file" at bounding box center [134, 69] width 49 height 49
type input "C:\fakepath\ChatGPT Image [DATE], 21_50_12.png"
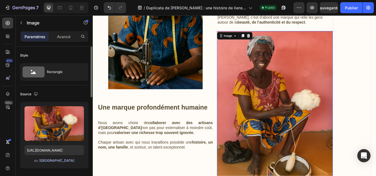
click at [61, 160] on font "[GEOGRAPHIC_DATA]" at bounding box center [56, 161] width 35 height 4
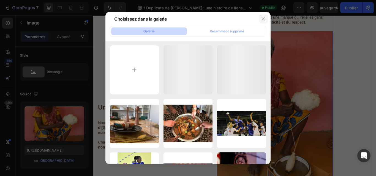
click at [263, 18] on icon "button" at bounding box center [263, 19] width 4 height 4
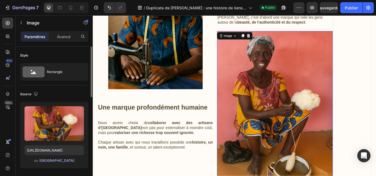
click at [58, 160] on font "[GEOGRAPHIC_DATA]" at bounding box center [56, 161] width 35 height 4
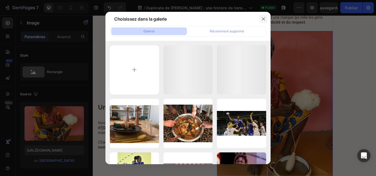
click at [267, 16] on button "button" at bounding box center [263, 19] width 9 height 9
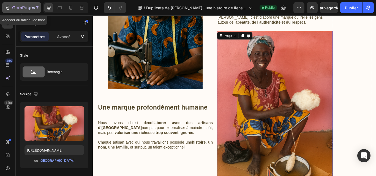
click at [6, 8] on icon "button" at bounding box center [8, 8] width 6 height 6
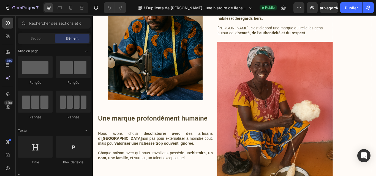
scroll to position [94, 0]
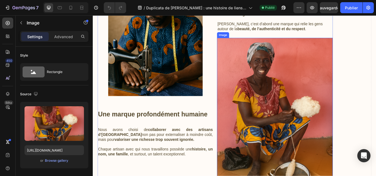
click at [264, 87] on img at bounding box center [305, 132] width 135 height 180
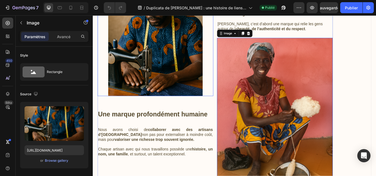
click at [157, 46] on img at bounding box center [166, 55] width 110 height 110
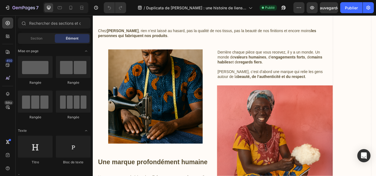
scroll to position [32, 0]
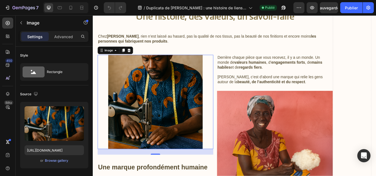
click at [193, 90] on img at bounding box center [166, 117] width 110 height 110
click at [128, 56] on icon at bounding box center [128, 57] width 3 height 4
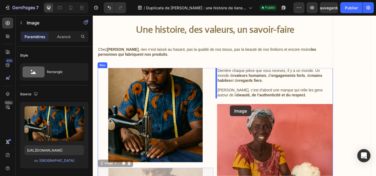
scroll to position [11, 0]
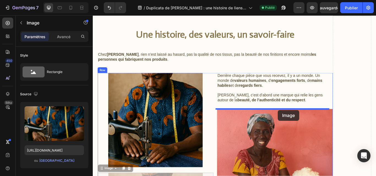
drag, startPoint x: 169, startPoint y: 103, endPoint x: 309, endPoint y: 126, distance: 141.8
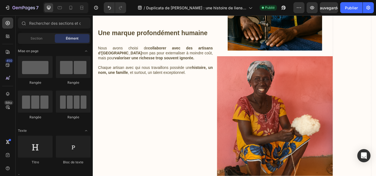
scroll to position [196, 0]
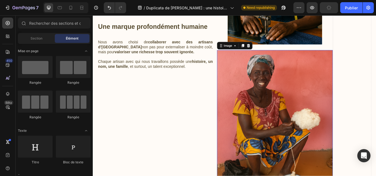
click at [312, 71] on img at bounding box center [305, 146] width 135 height 180
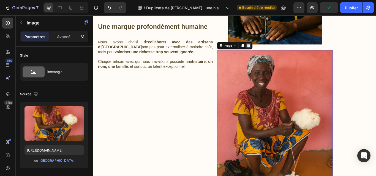
click at [273, 51] on icon at bounding box center [274, 51] width 4 height 4
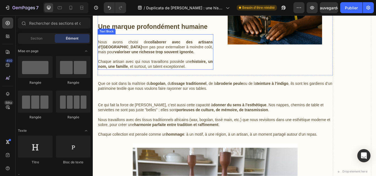
click at [179, 70] on p "Chaque artisan avec qui nous travaillons possède une histoire, un nom, une fami…" at bounding box center [166, 73] width 134 height 12
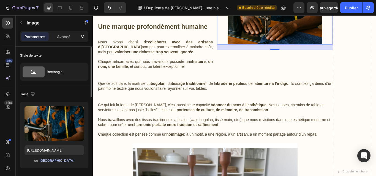
click at [53, 159] on font "Parcourir la galerie" at bounding box center [56, 161] width 35 height 4
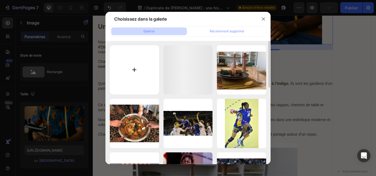
click at [133, 69] on input "file" at bounding box center [134, 69] width 49 height 49
type input "C:\fakepath\ChatGPT Image 27 août 2025, 21_50_12.png"
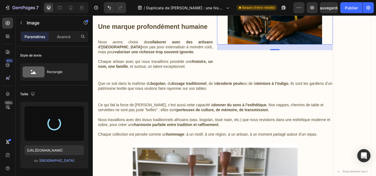
type input "https://cdn.shopify.com/s/files/1/0786/5991/2013/files/gempages_538343966345528…"
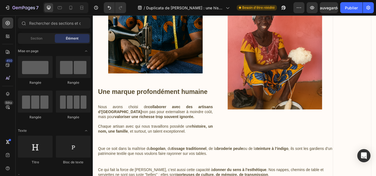
scroll to position [97, 0]
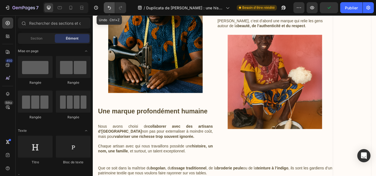
click at [107, 7] on icon "Annuler/Rétablir" at bounding box center [110, 8] width 6 height 6
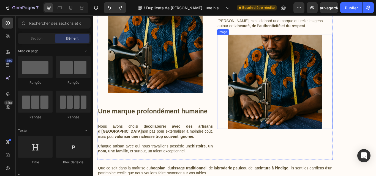
click at [275, 90] on img at bounding box center [305, 93] width 110 height 110
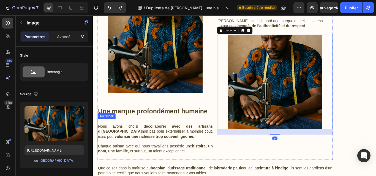
click at [206, 174] on p "Chaque artisan avec qui nous travaillons possède une histoire, un nom, une fami…" at bounding box center [166, 172] width 134 height 12
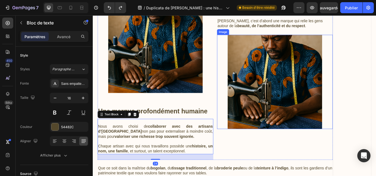
click at [290, 107] on img at bounding box center [305, 93] width 110 height 110
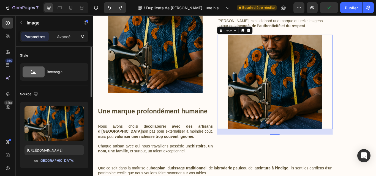
click at [65, 162] on font "Parcourir la galerie" at bounding box center [56, 161] width 35 height 4
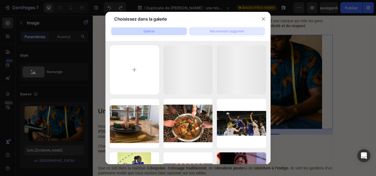
click at [235, 29] on font "Récemment supprimé" at bounding box center [227, 31] width 34 height 4
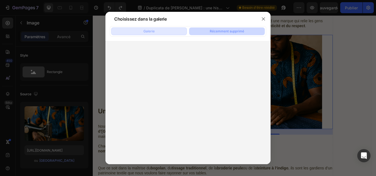
click at [148, 29] on button "Galerie" at bounding box center [149, 32] width 76 height 8
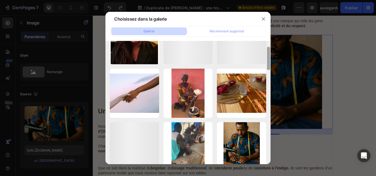
scroll to position [255, 0]
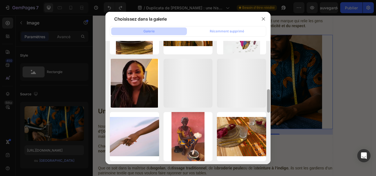
drag, startPoint x: 268, startPoint y: 62, endPoint x: 267, endPoint y: 159, distance: 96.6
click at [267, 159] on div at bounding box center [269, 103] width 4 height 124
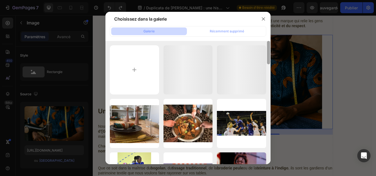
drag, startPoint x: 270, startPoint y: 94, endPoint x: 268, endPoint y: 35, distance: 59.8
click at [268, 35] on div "Galerie Récemment supprimé ChatGPT Image 27 août...12.png 3040.40 kb ChatGPT Im…" at bounding box center [187, 95] width 165 height 138
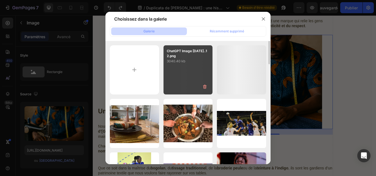
click at [187, 84] on div "ChatGPT Image 27 août...12.png 3040.40 kb" at bounding box center [188, 69] width 49 height 49
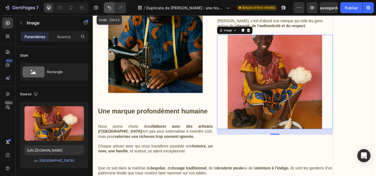
click at [106, 8] on button "Annuler/Rétablir" at bounding box center [109, 7] width 11 height 11
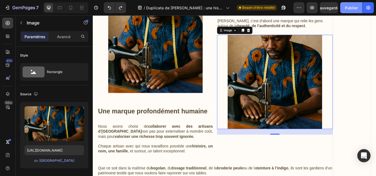
click at [344, 8] on button "Publier" at bounding box center [351, 7] width 22 height 11
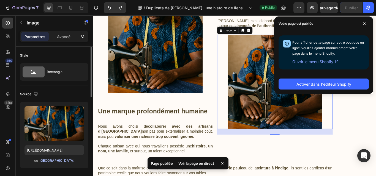
click at [56, 158] on button "Parcourir la galerie" at bounding box center [57, 161] width 36 height 6
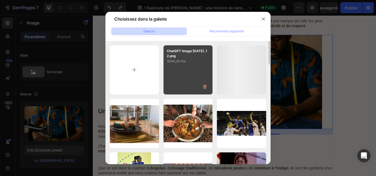
click at [205, 61] on p "3040,40 Ko" at bounding box center [188, 62] width 43 height 6
type input "https://cdn.shopify.com/s/files/1/0786/5991/2013/files/gempages_538343966345528…"
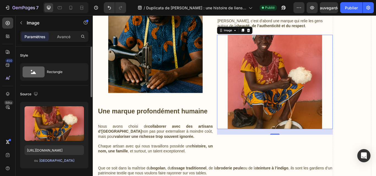
click at [58, 159] on font "Parcourir la galerie" at bounding box center [56, 161] width 35 height 4
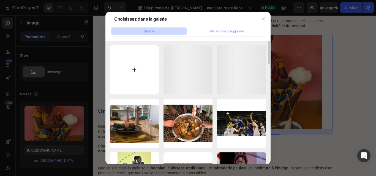
click at [127, 68] on input "file" at bounding box center [134, 69] width 49 height 49
type input "C:\fakepath\ChatGPT Image 27 août 2025, 21_50_12.png"
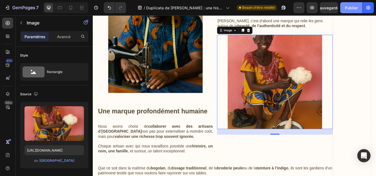
click at [350, 7] on font "Publier" at bounding box center [351, 8] width 13 height 5
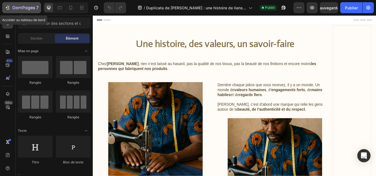
click at [6, 5] on div "7" at bounding box center [22, 7] width 34 height 7
